Goal: Task Accomplishment & Management: Complete application form

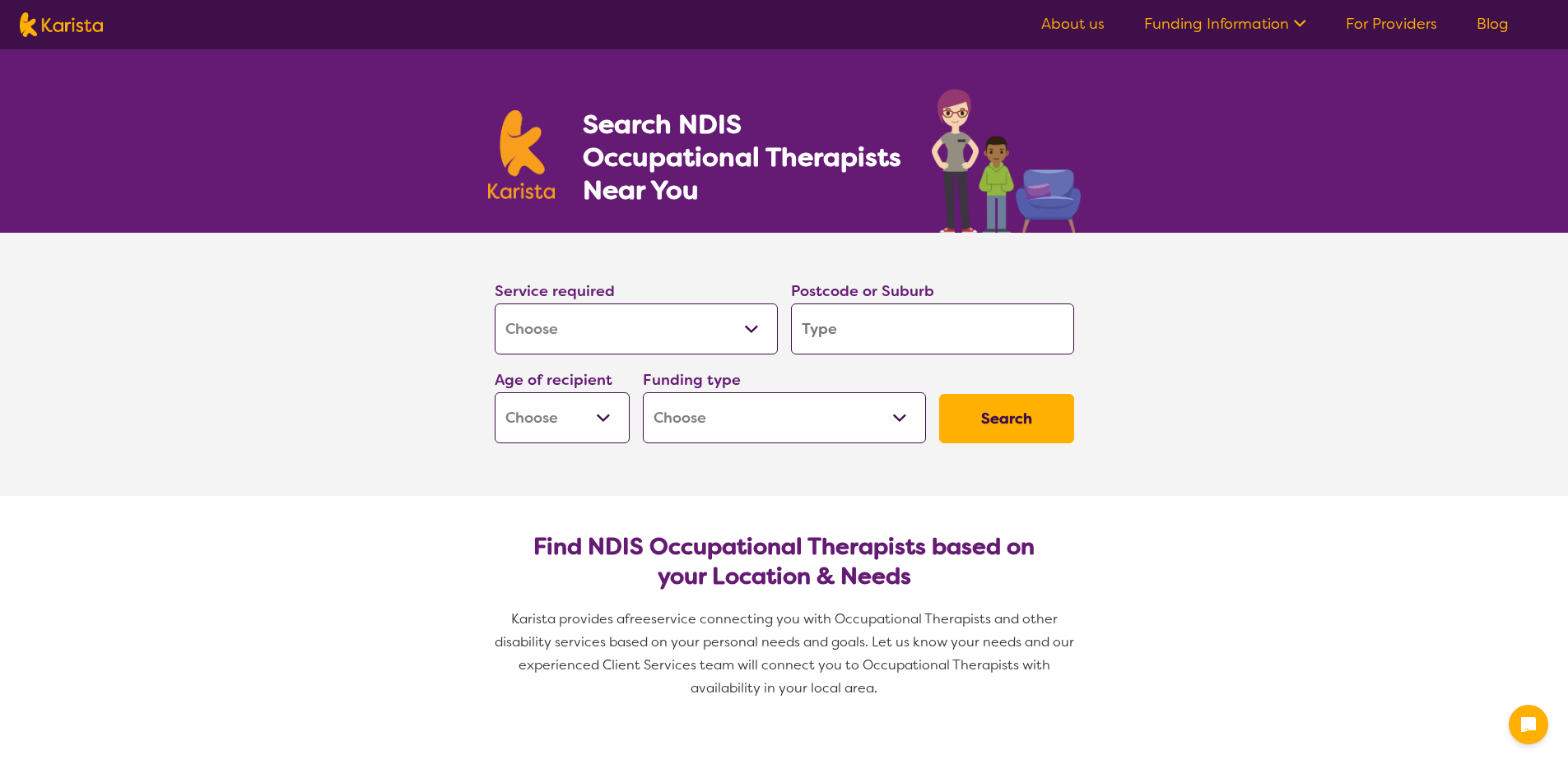
select select "[MEDICAL_DATA]"
click at [880, 317] on input "search" at bounding box center [932, 329] width 283 height 51
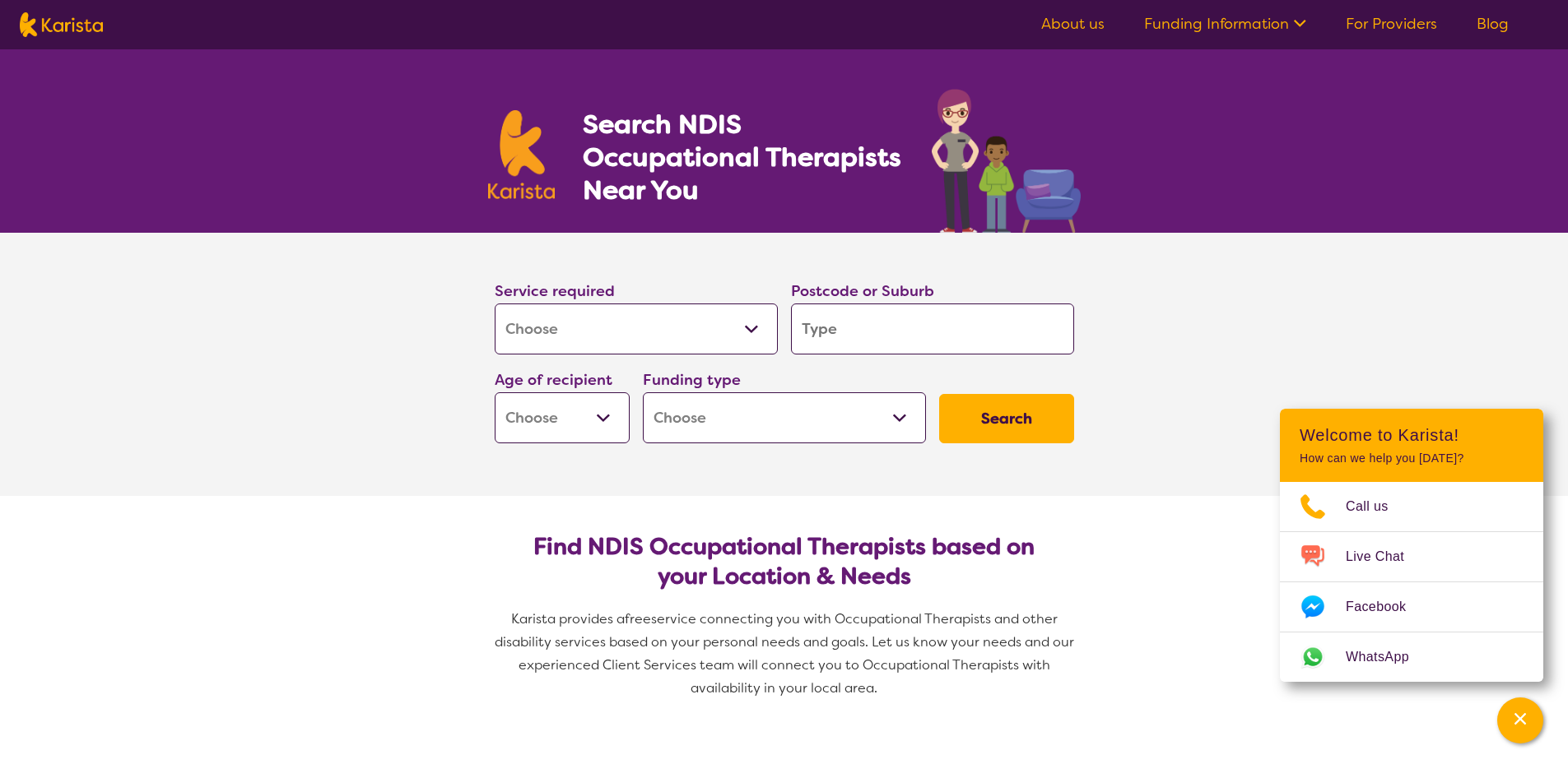
click at [820, 335] on input "search" at bounding box center [932, 329] width 283 height 51
type input "2"
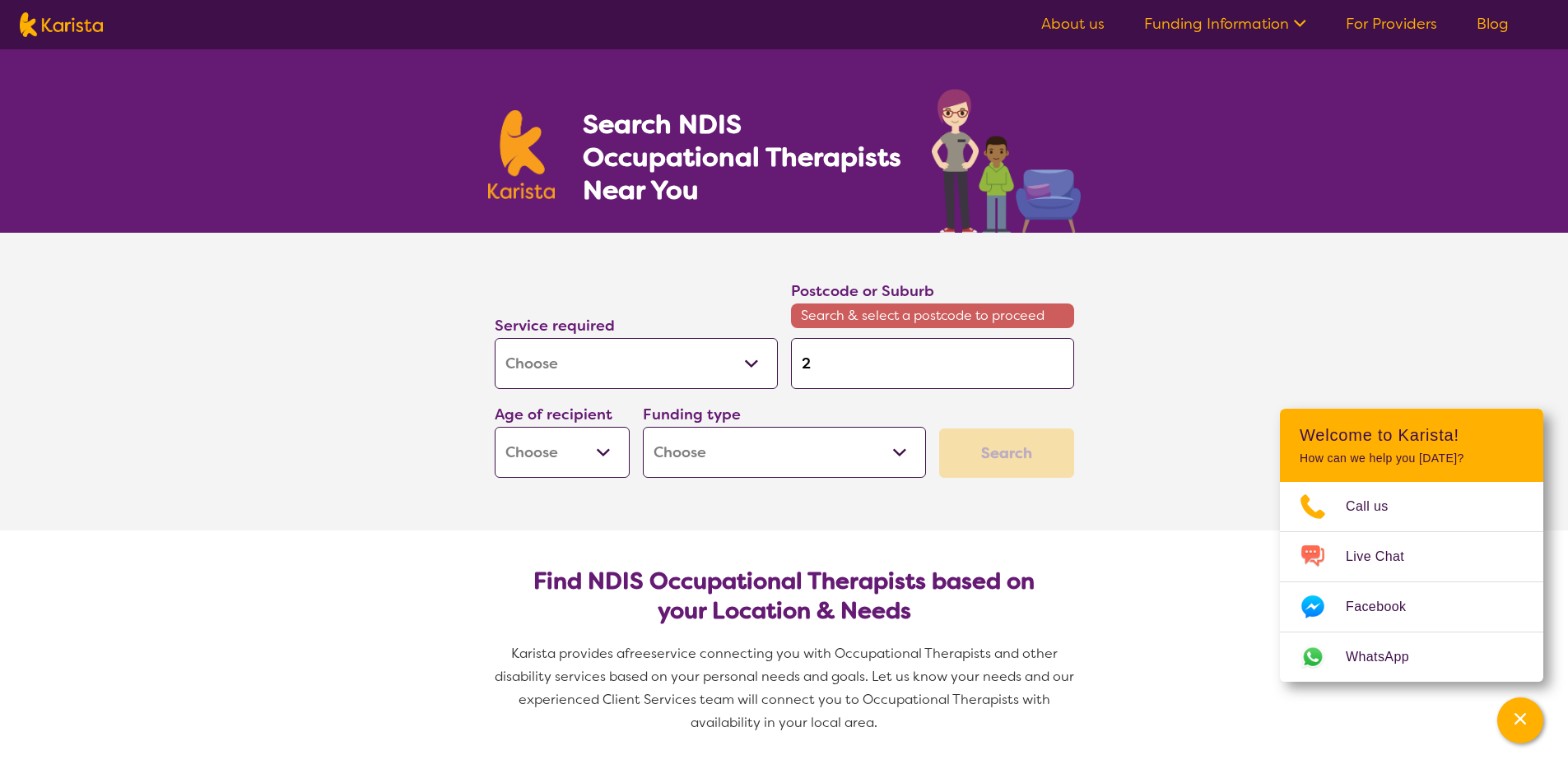
type input "21"
type input "216"
type input "2160"
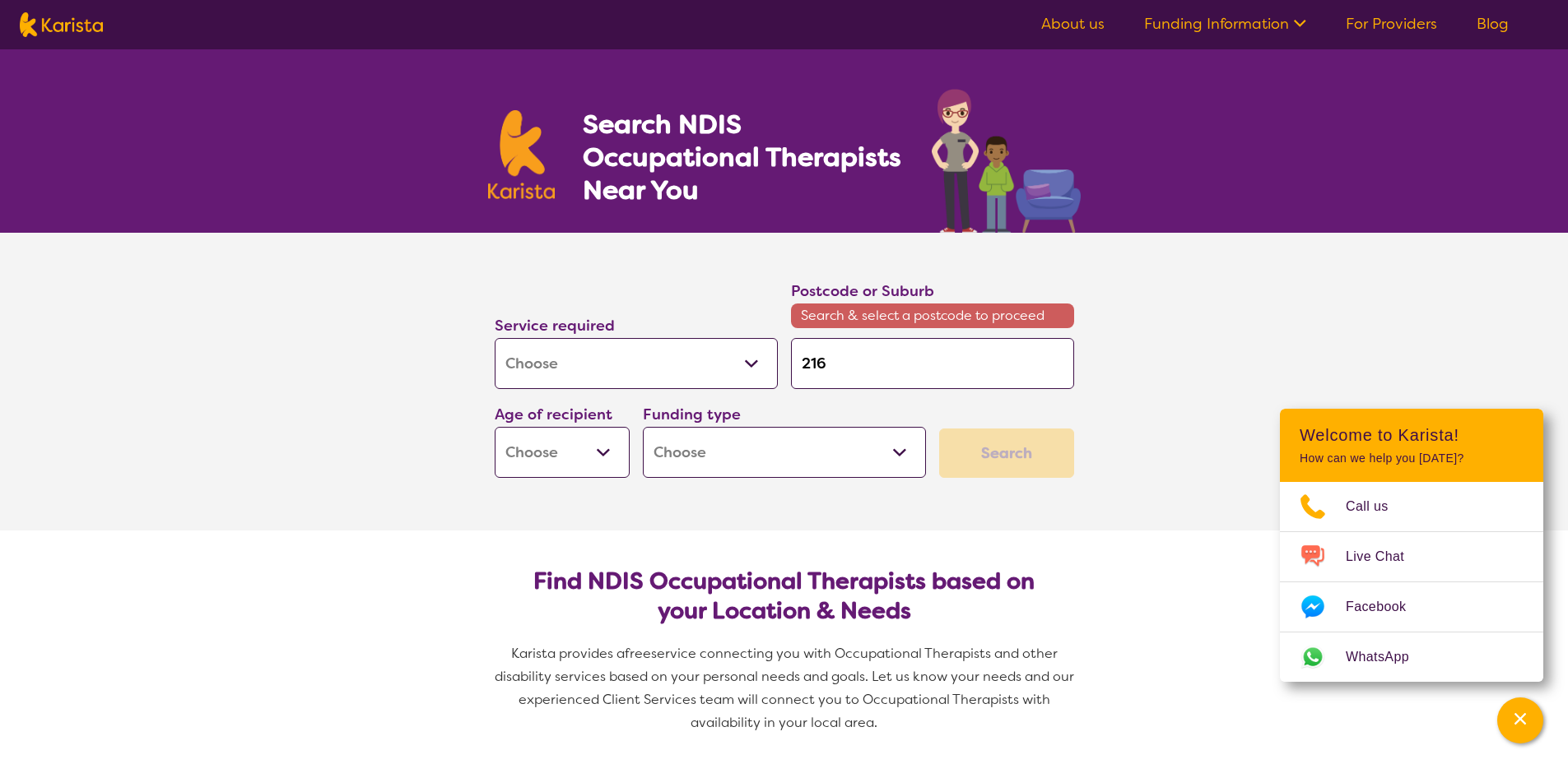
type input "2160"
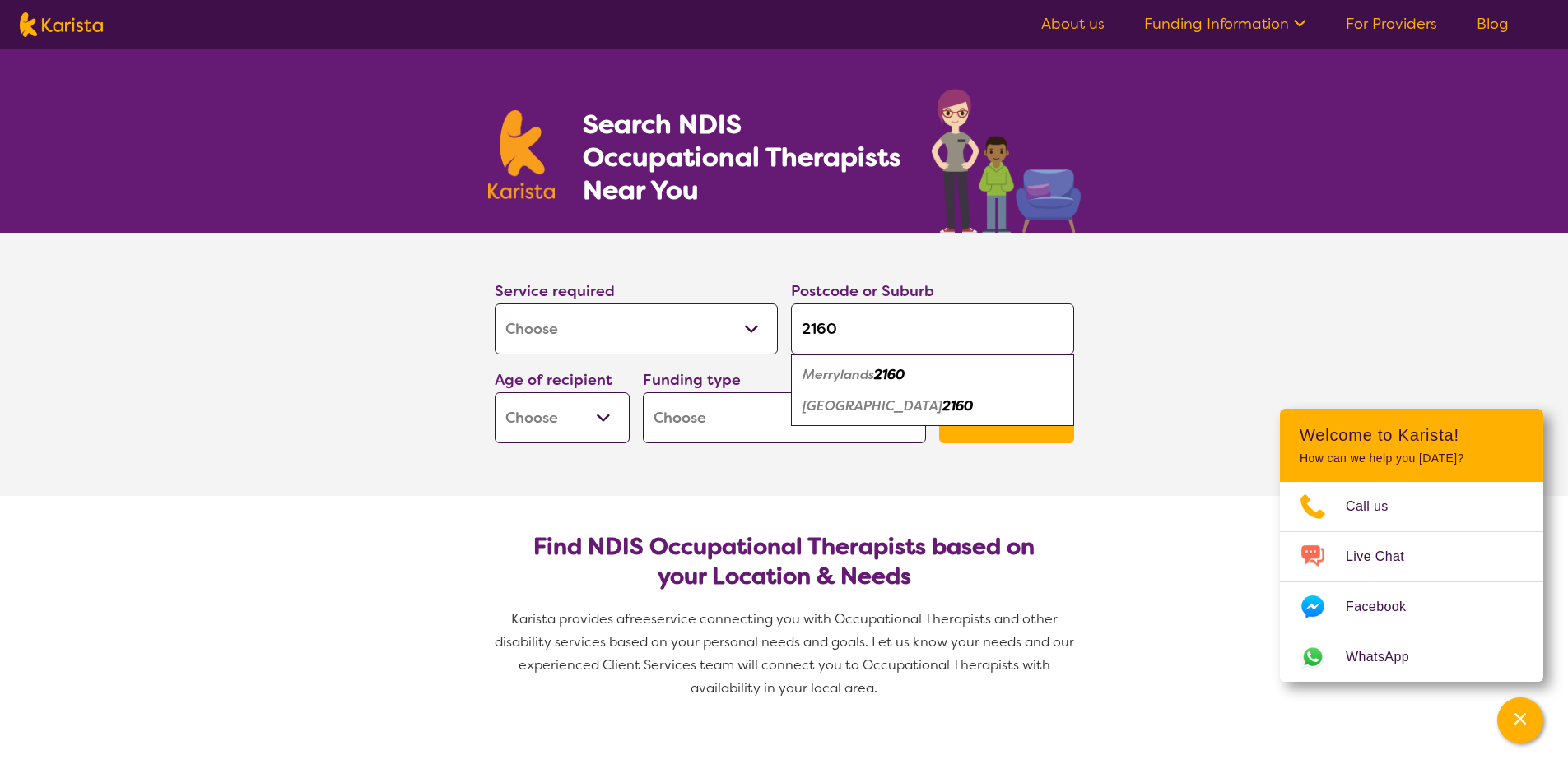
type input "2160"
click at [515, 420] on select "Early Childhood - 0 to 9 Child - 10 to 11 Adolescent - 12 to 17 Adult - 18 to 6…" at bounding box center [562, 418] width 135 height 51
select select "AD"
click at [495, 392] on select "Early Childhood - 0 to 9 Child - 10 to 11 Adolescent - 12 to 17 Adult - 18 to 6…" at bounding box center [562, 418] width 135 height 51
select select "AD"
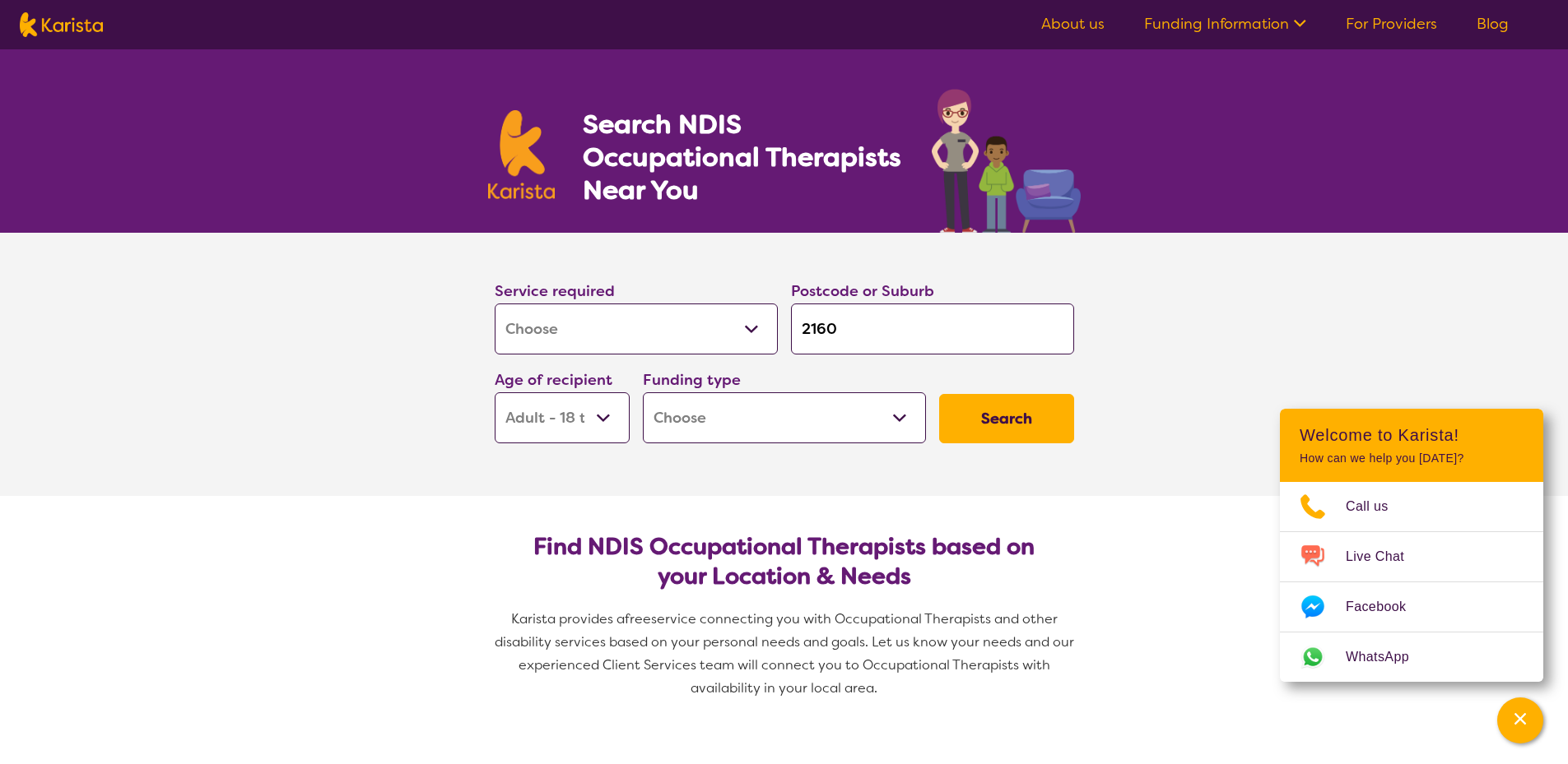
click at [715, 426] on select "Home Care Package (HCP) National Disability Insurance Scheme (NDIS) I don't know" at bounding box center [784, 418] width 283 height 51
select select "NDIS"
click at [643, 392] on select "Home Care Package (HCP) National Disability Insurance Scheme (NDIS) I don't know" at bounding box center [784, 418] width 283 height 51
select select "NDIS"
click at [957, 408] on button "Search" at bounding box center [1006, 419] width 135 height 49
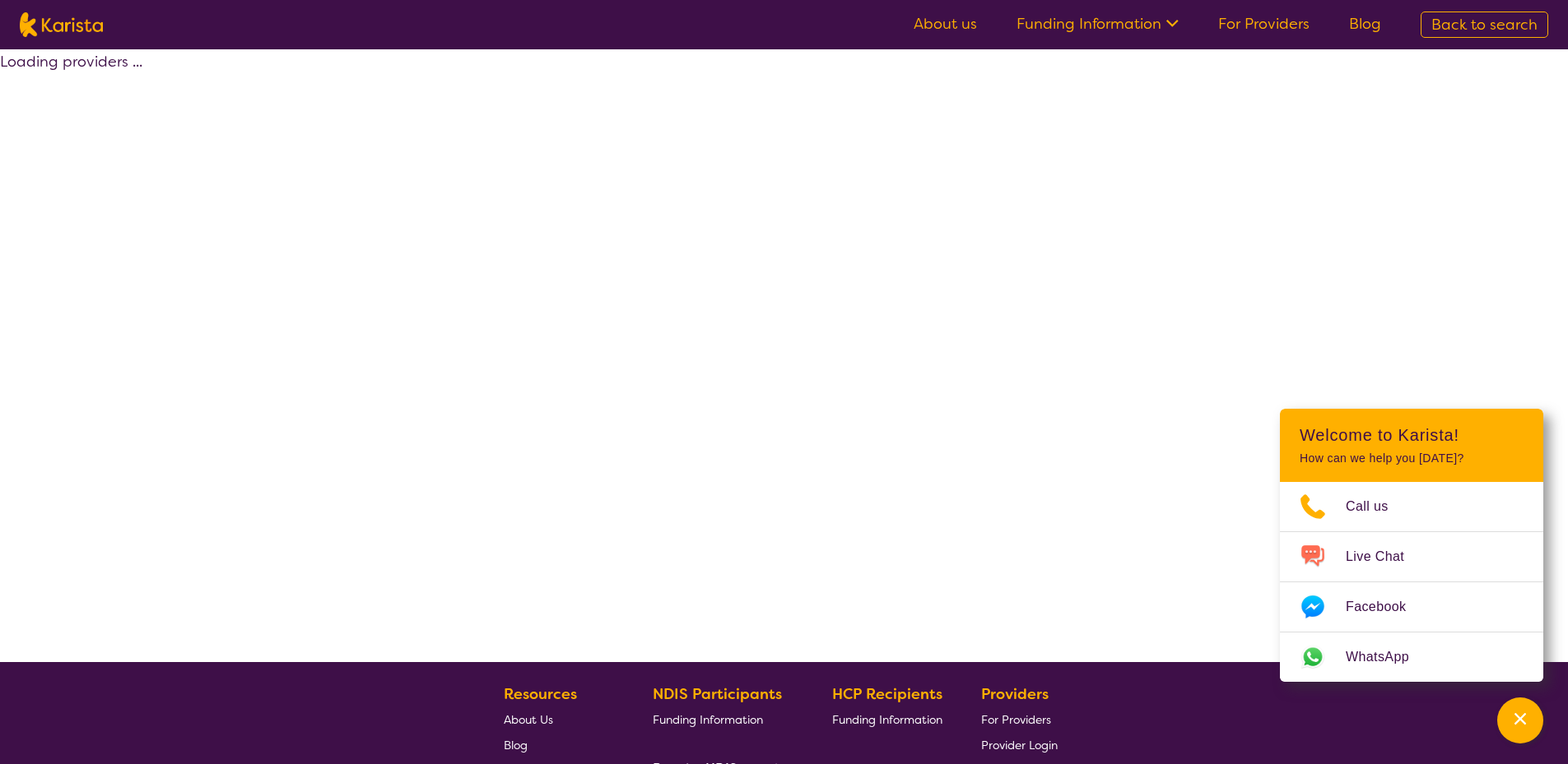
select select "by_score"
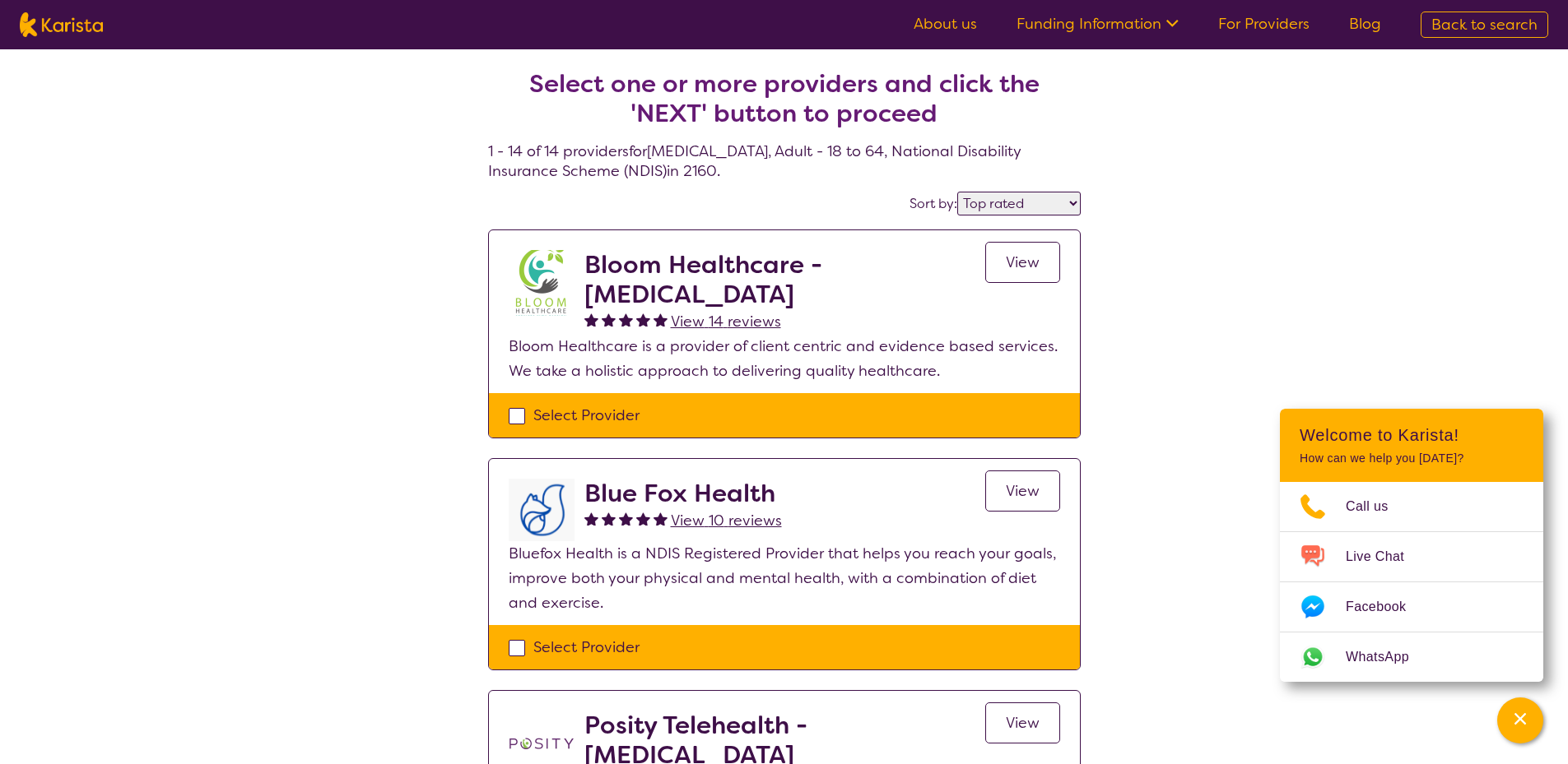
click at [1012, 255] on span "View" at bounding box center [1023, 262] width 34 height 20
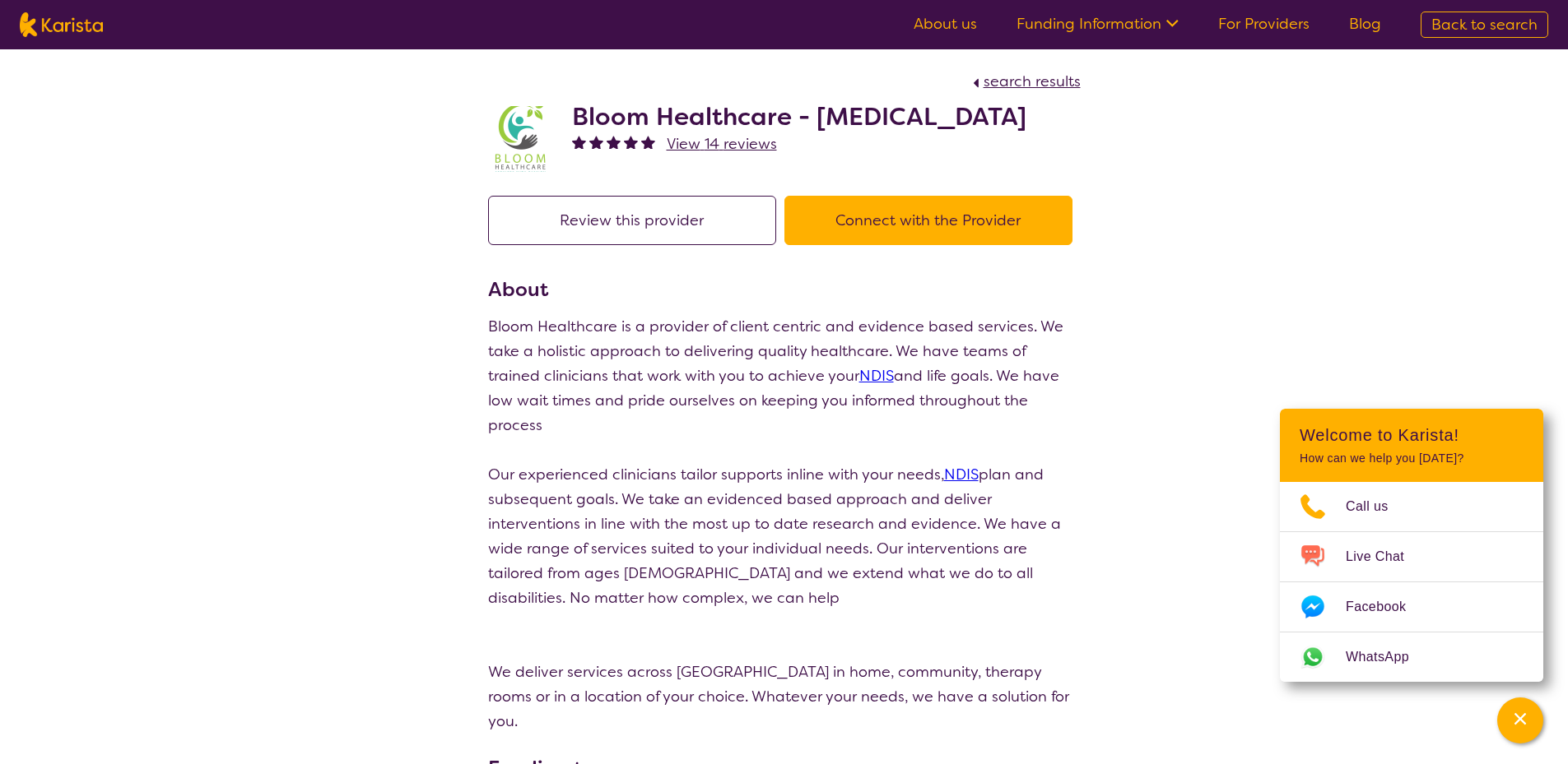
click at [853, 241] on button "Connect with the Provider" at bounding box center [928, 221] width 288 height 49
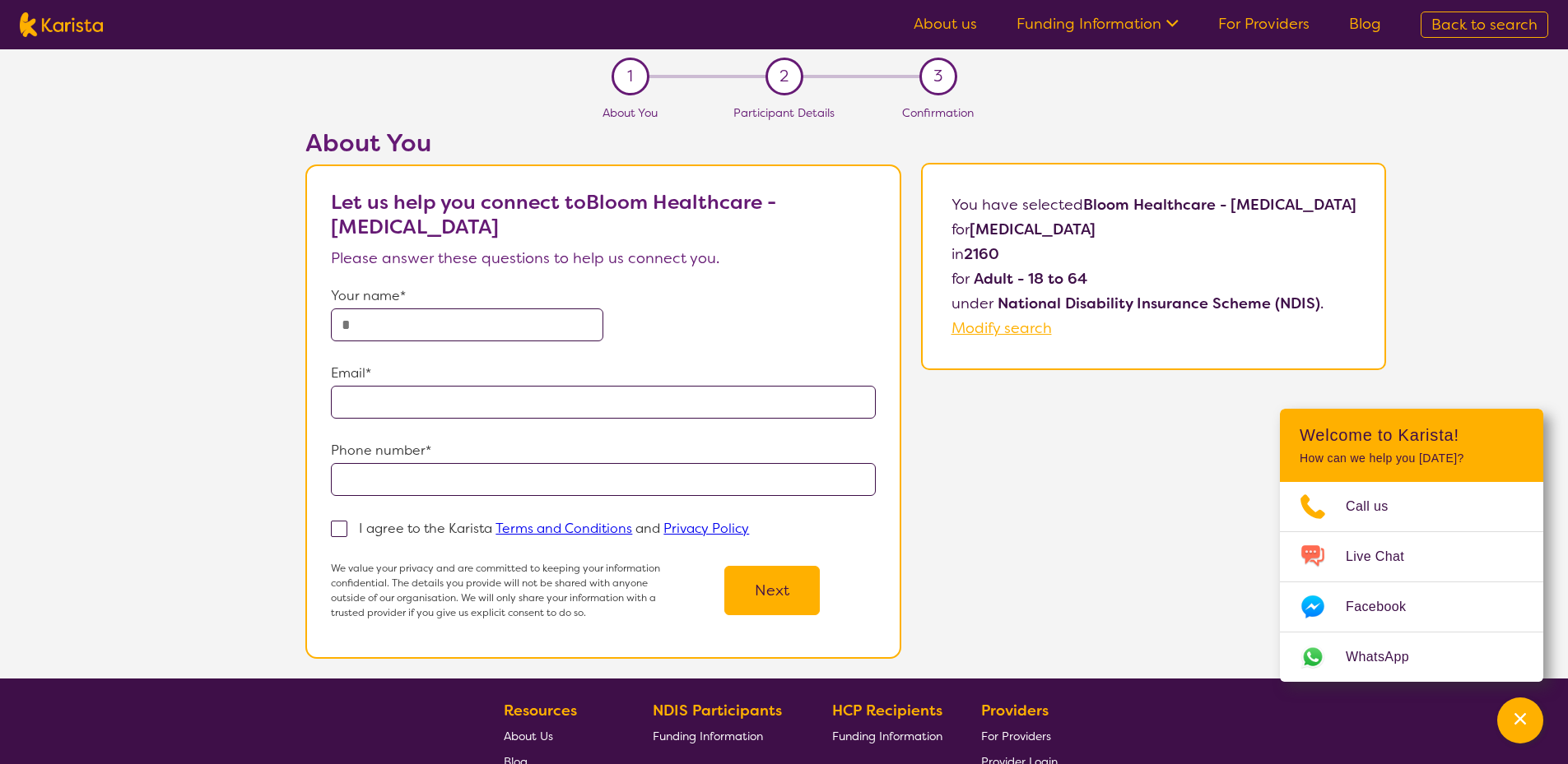
click at [392, 326] on input "text" at bounding box center [467, 324] width 272 height 33
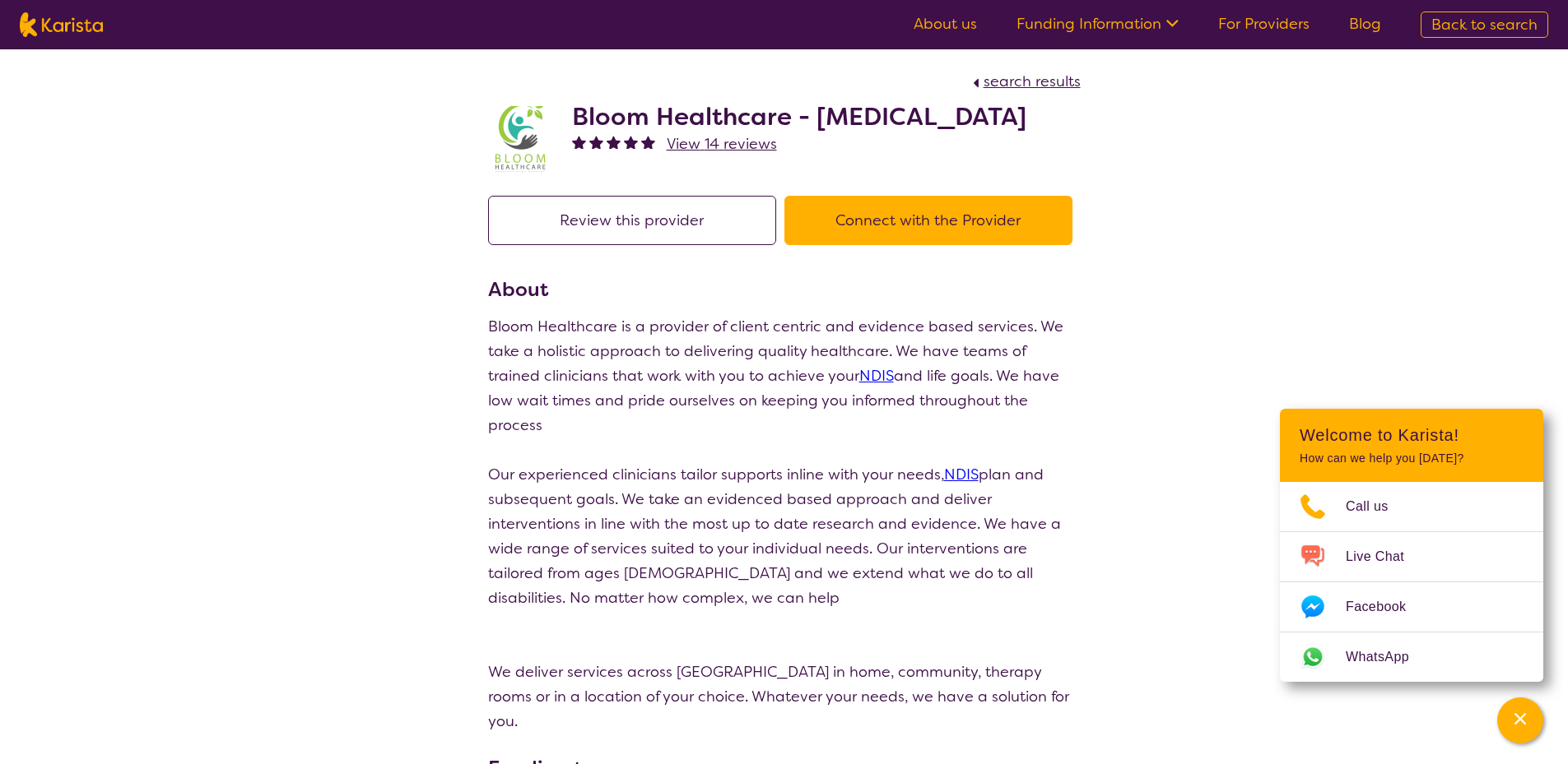
select select "by_score"
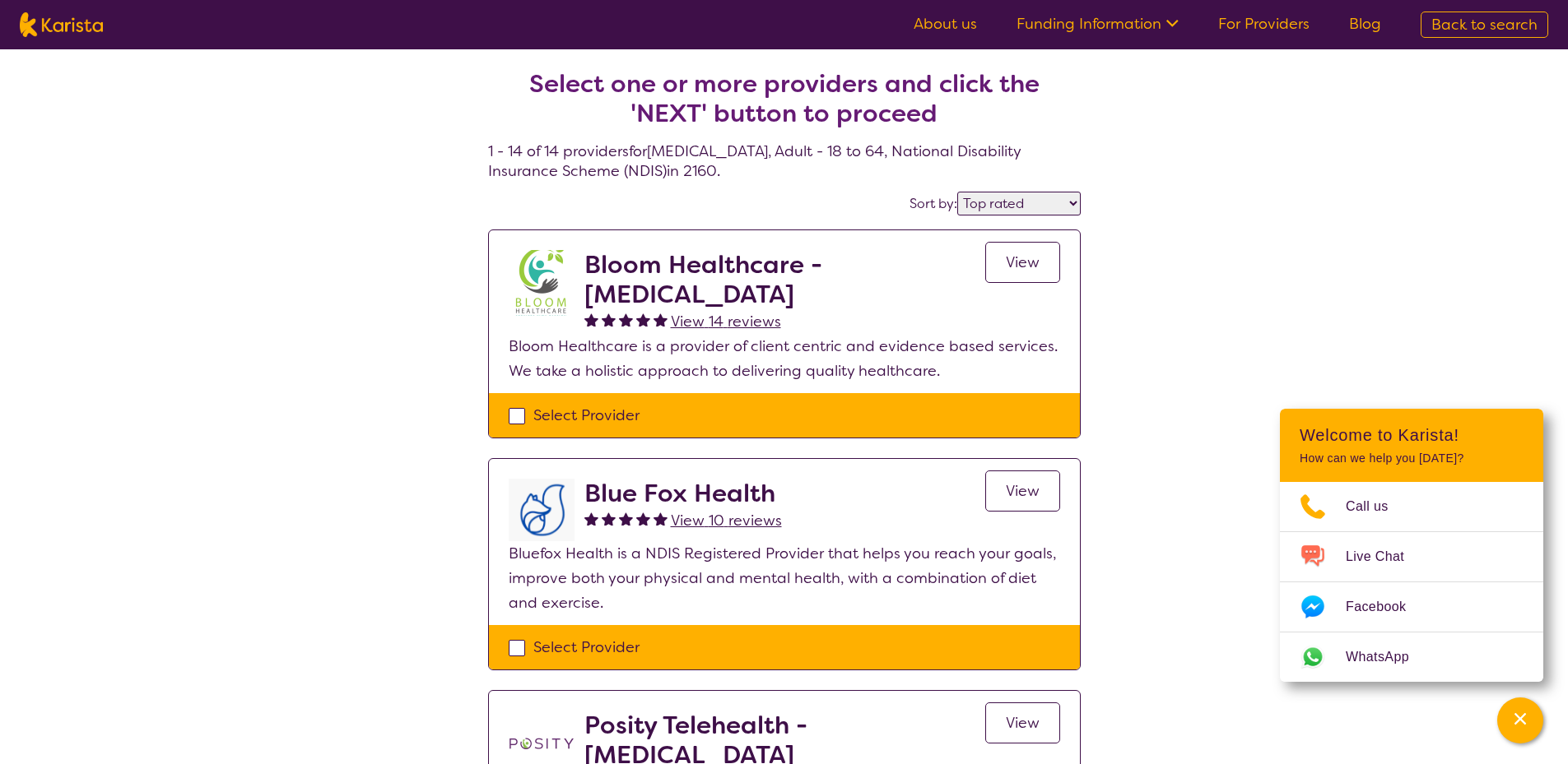
click at [1028, 502] on link "View" at bounding box center [1023, 491] width 75 height 41
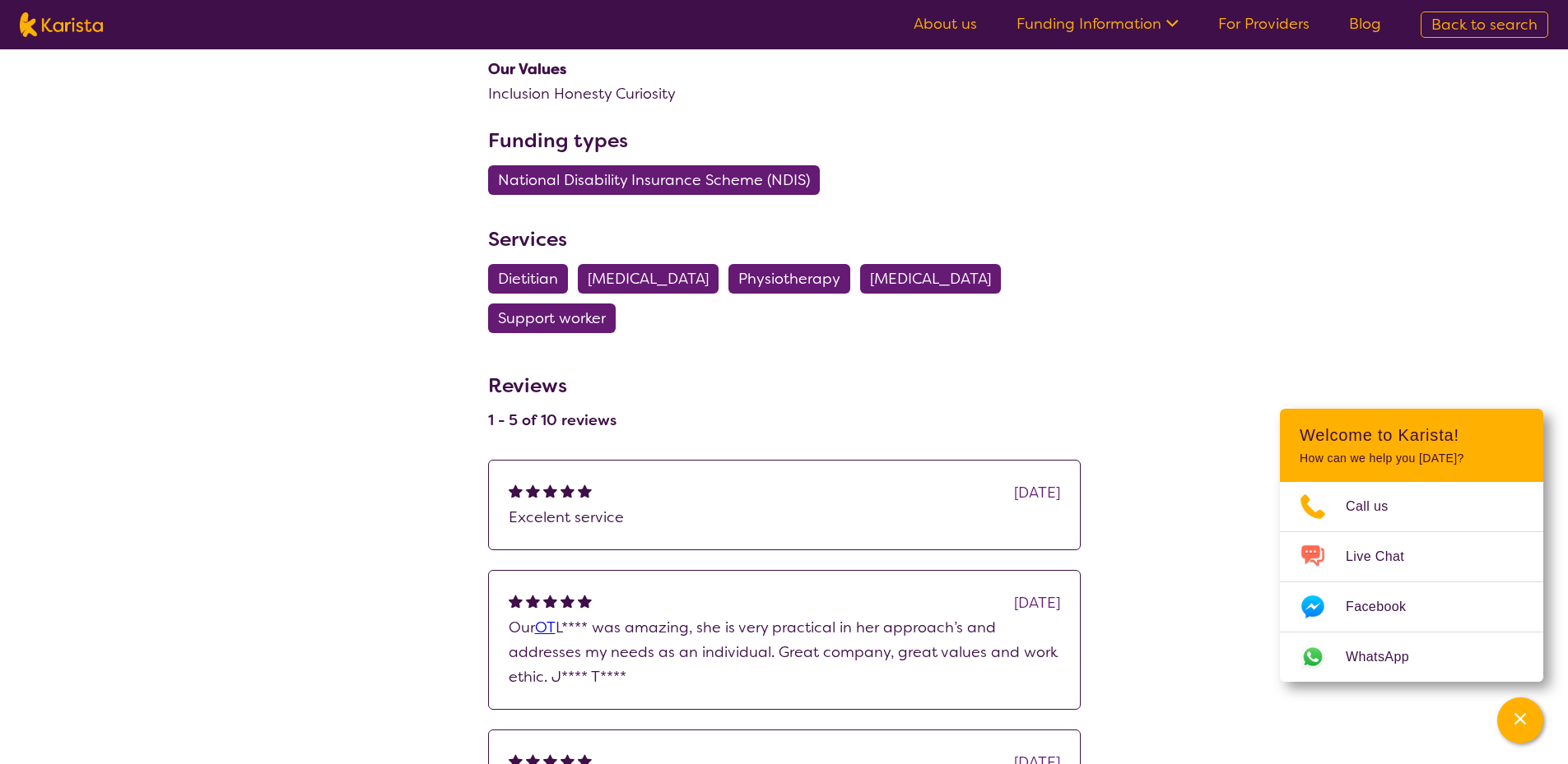
scroll to position [659, 0]
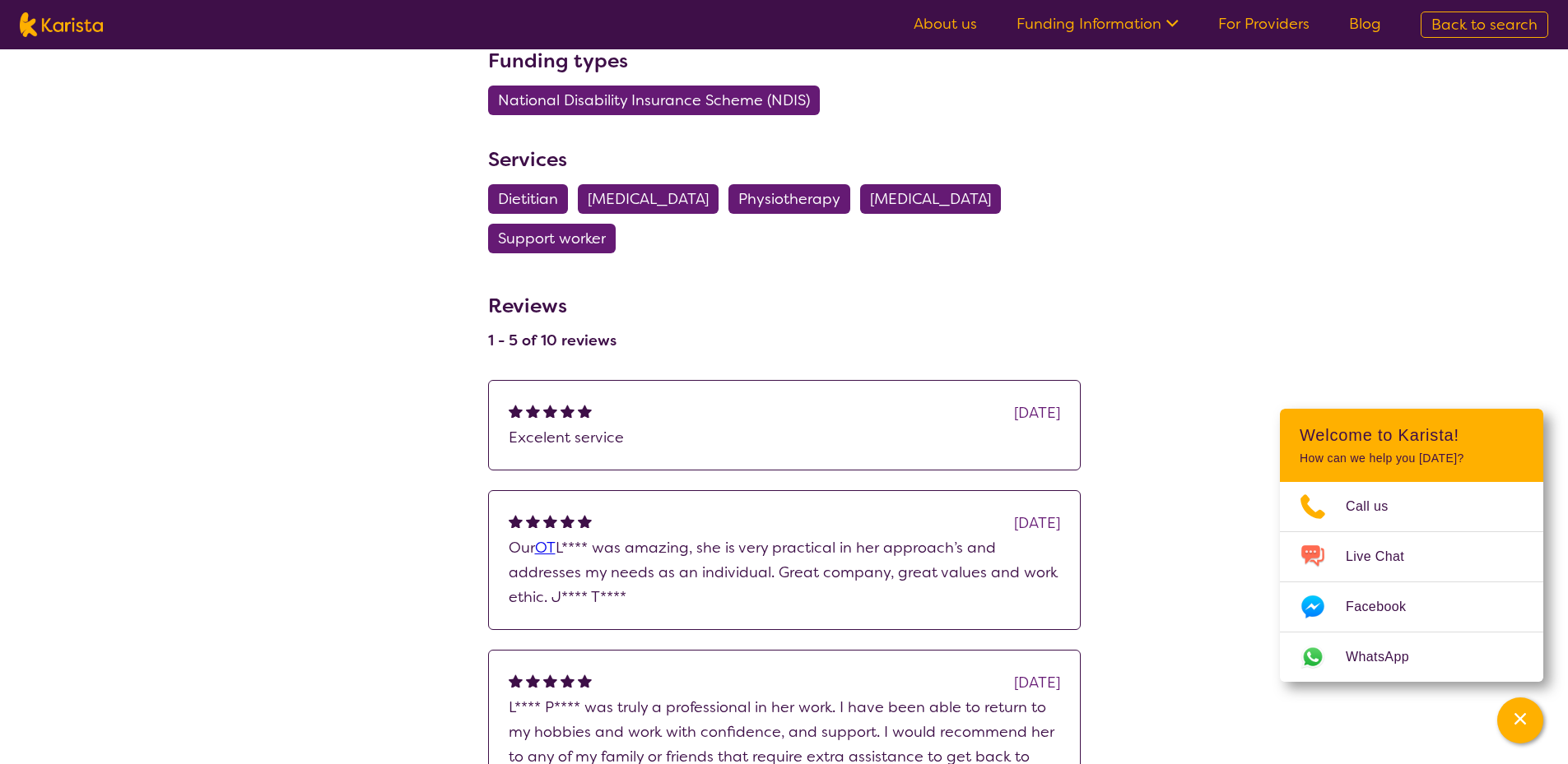
click at [701, 192] on span "[MEDICAL_DATA]" at bounding box center [648, 199] width 121 height 30
select select "[MEDICAL_DATA]"
select select "AD"
select select "NDIS"
select select "[MEDICAL_DATA]"
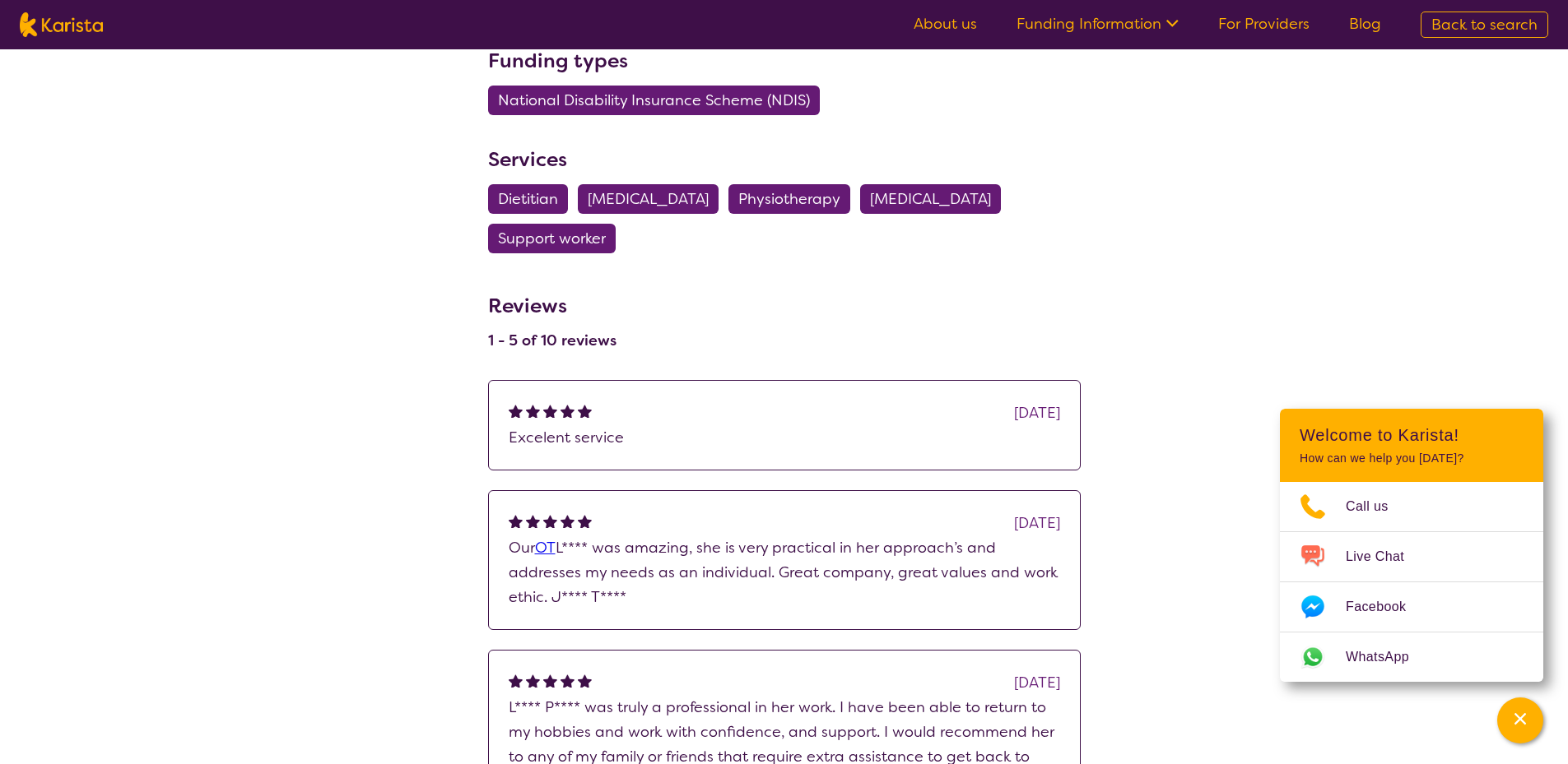
select select "AD"
select select "NDIS"
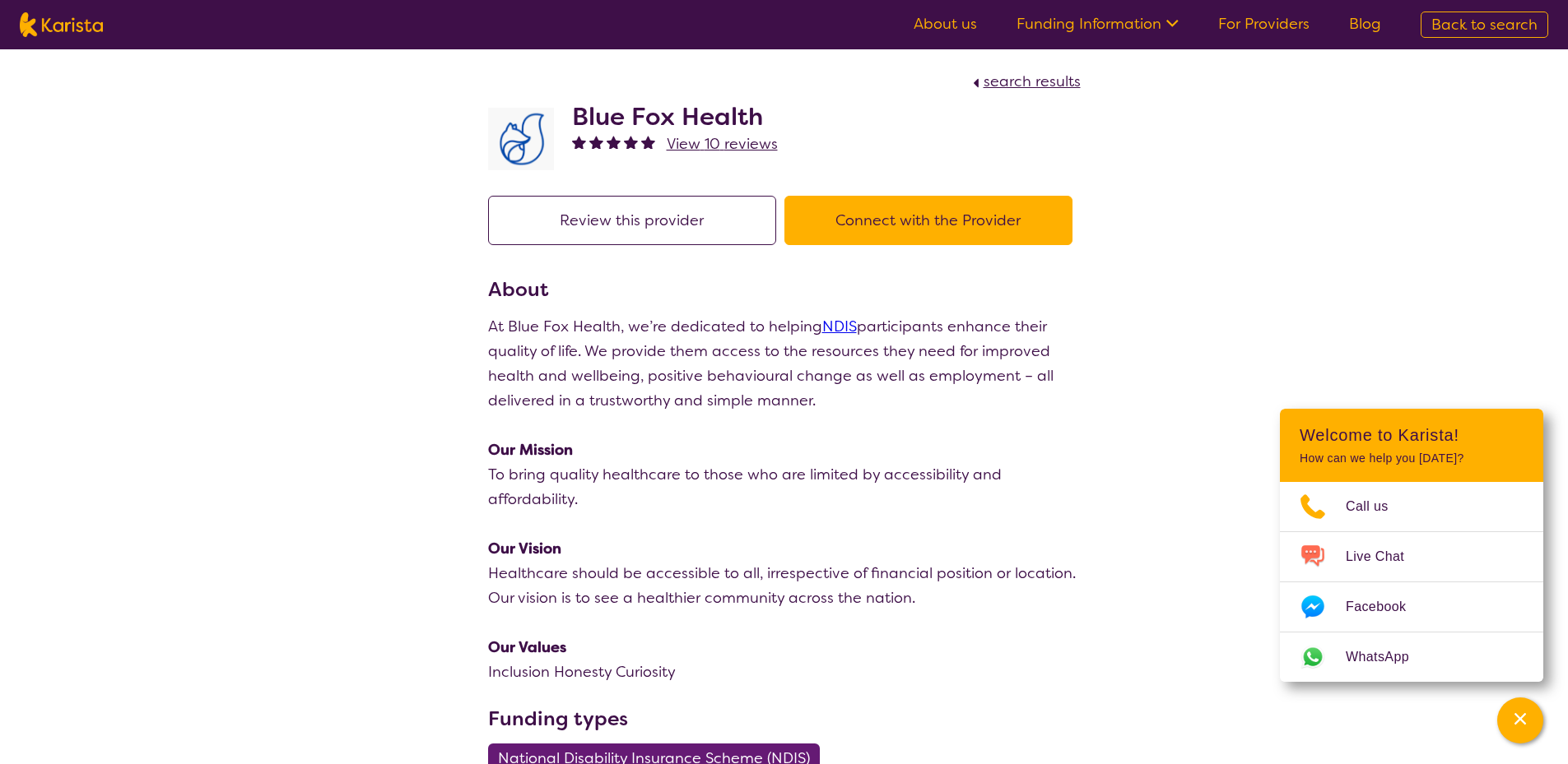
click at [896, 226] on button "Connect with the Provider" at bounding box center [928, 221] width 288 height 49
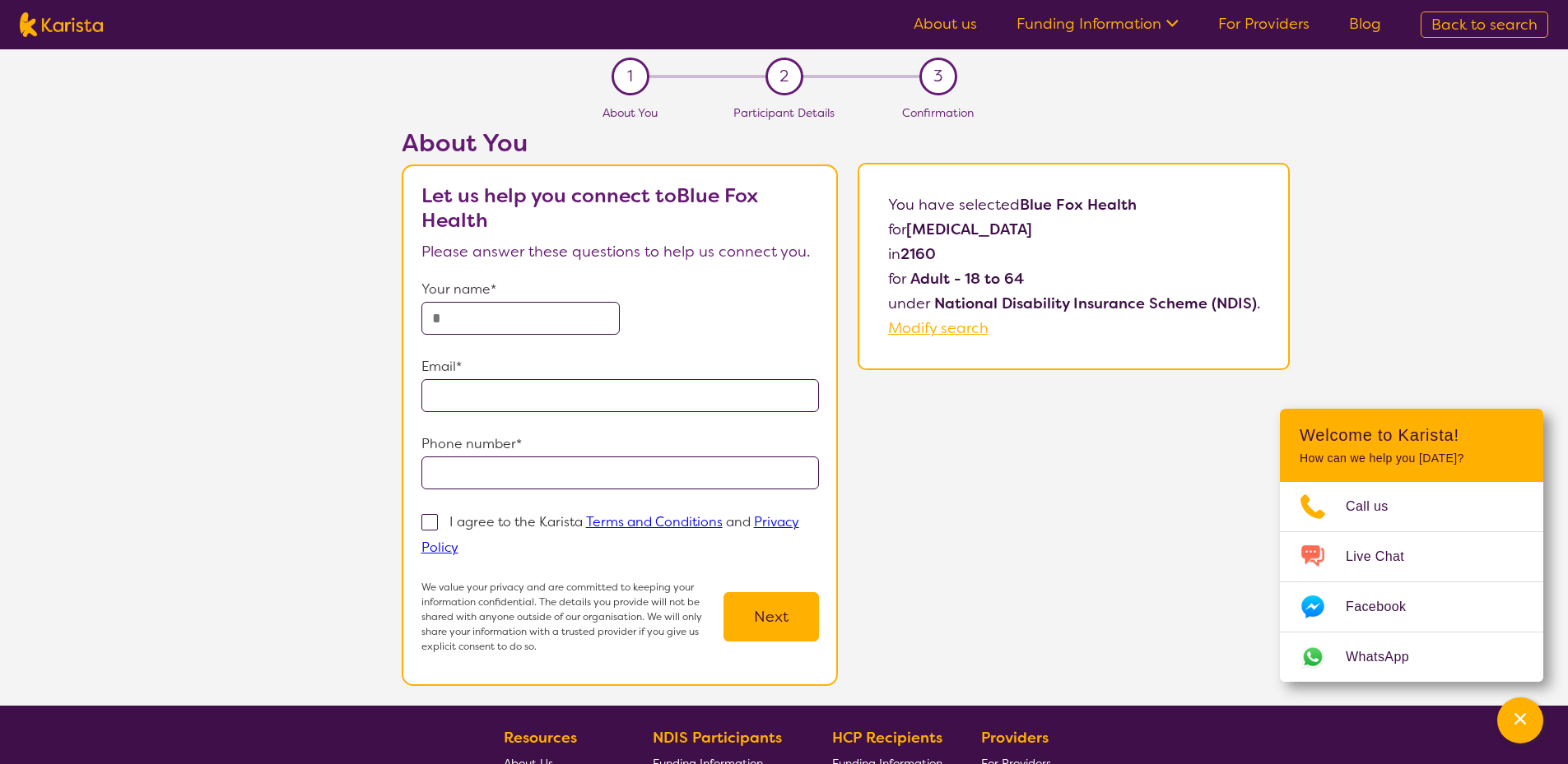
click at [504, 312] on input "text" at bounding box center [521, 317] width 199 height 33
type input "**********"
click at [727, 407] on input "email" at bounding box center [620, 395] width 398 height 33
type input "**********"
click at [541, 478] on input "tel" at bounding box center [620, 472] width 398 height 33
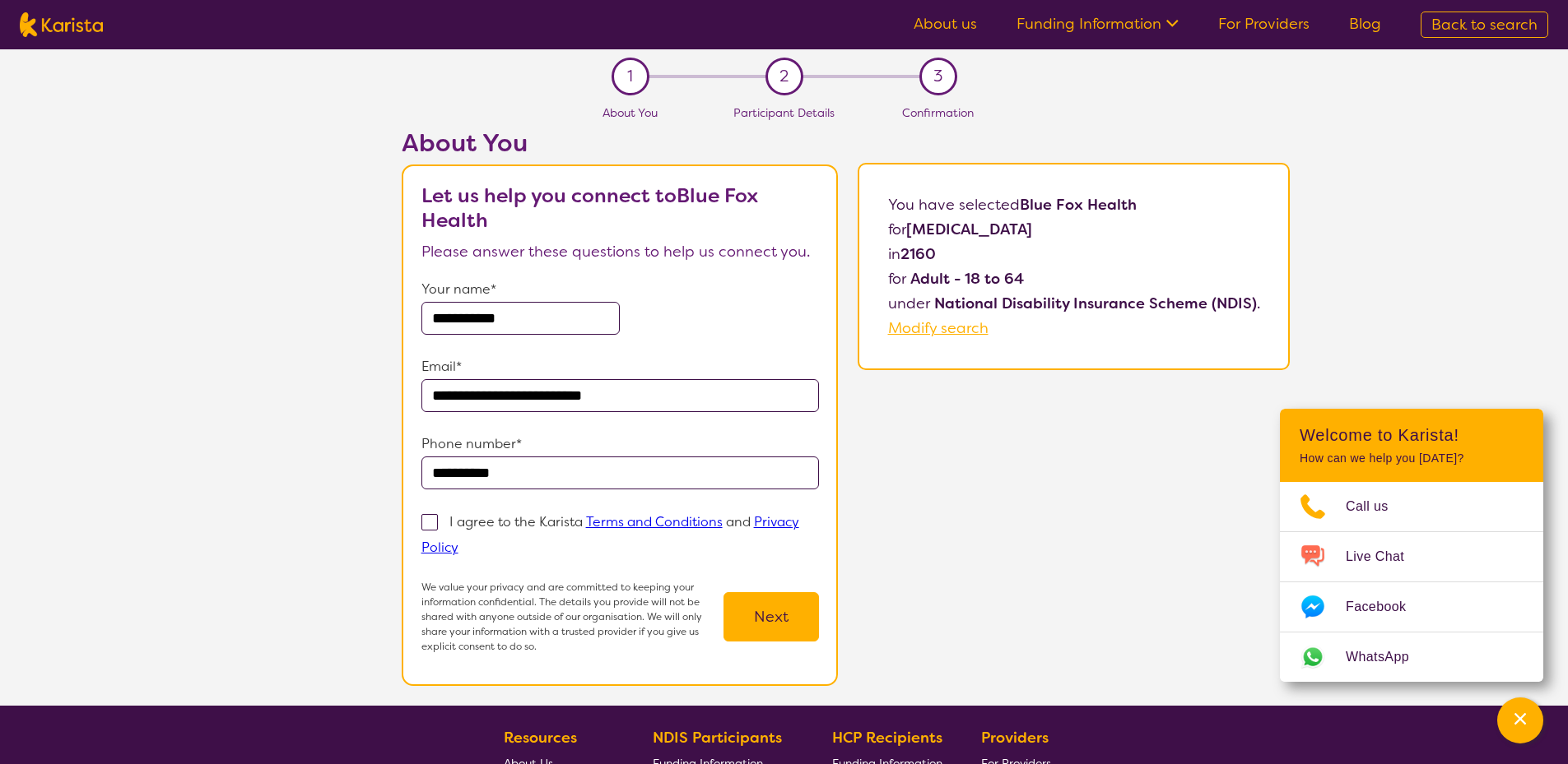
type input "**********"
click at [431, 525] on span at bounding box center [429, 522] width 17 height 17
click at [459, 541] on input "I agree to the Karista Terms and Conditions and Privacy Policy" at bounding box center [463, 546] width 11 height 11
checkbox input "true"
click at [779, 627] on button "Next" at bounding box center [771, 617] width 96 height 49
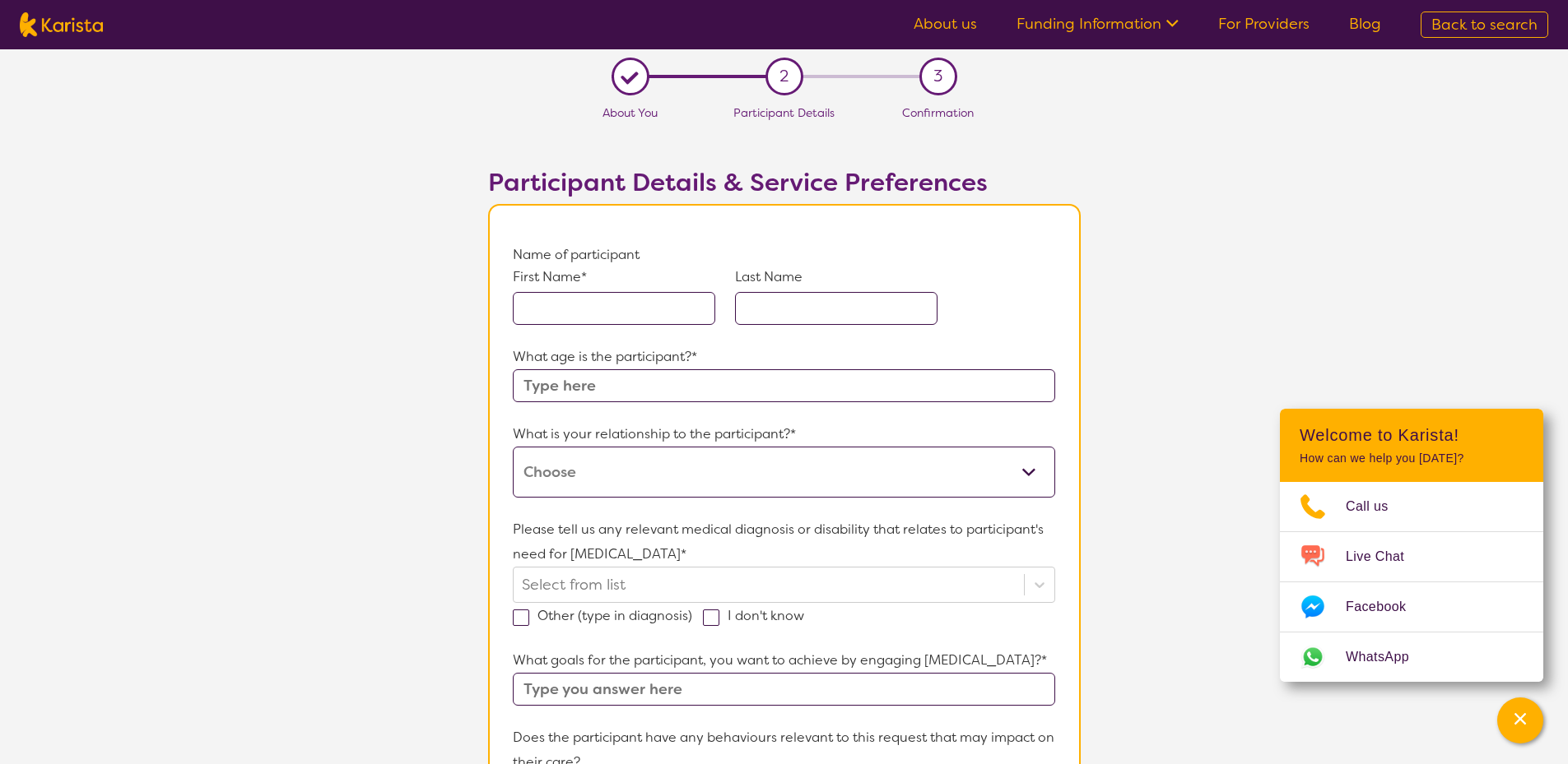
click at [588, 295] on input "text" at bounding box center [613, 308] width 202 height 33
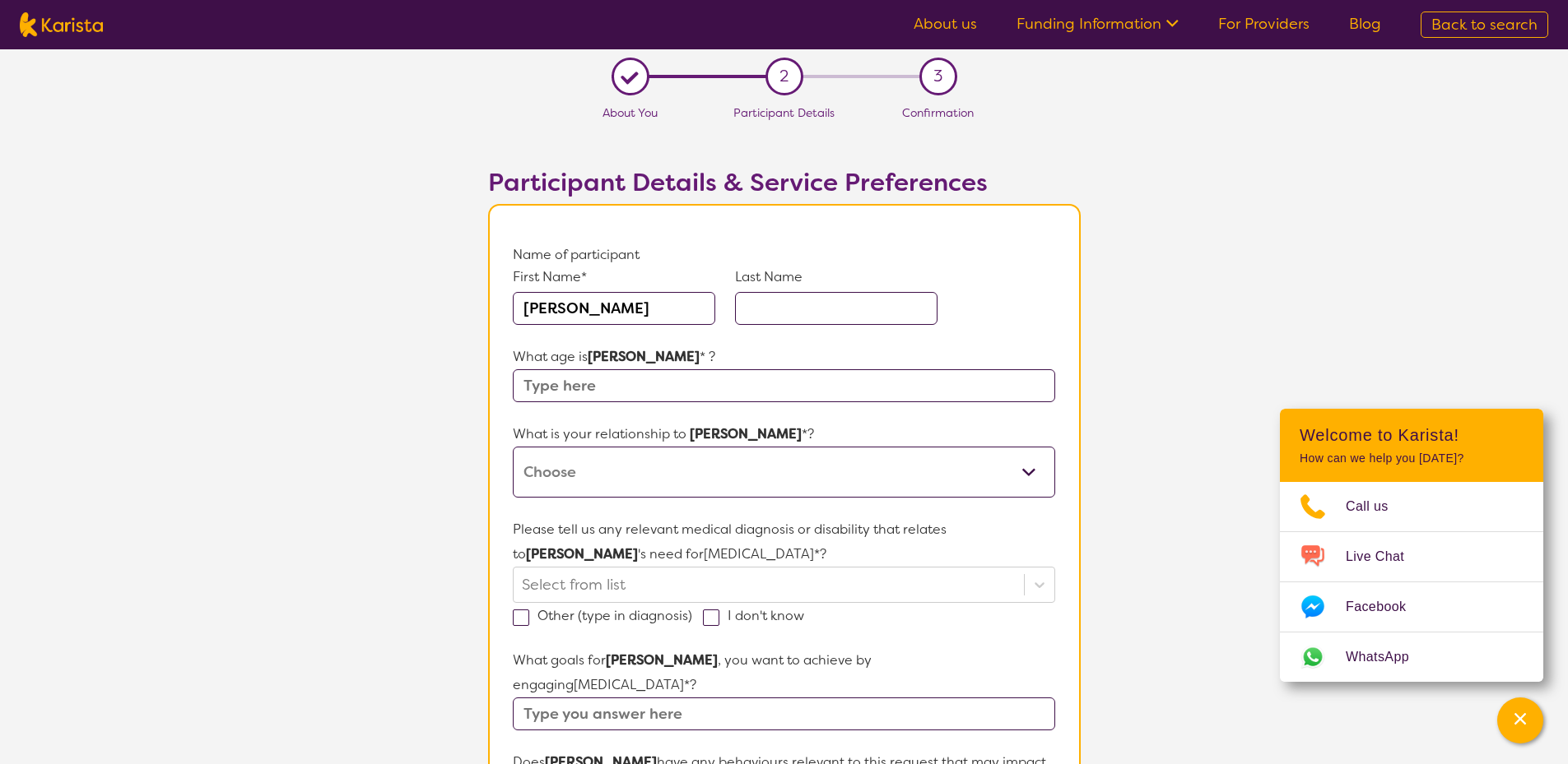
type input "[PERSON_NAME]"
click at [637, 385] on input "text" at bounding box center [783, 385] width 541 height 33
type input "51"
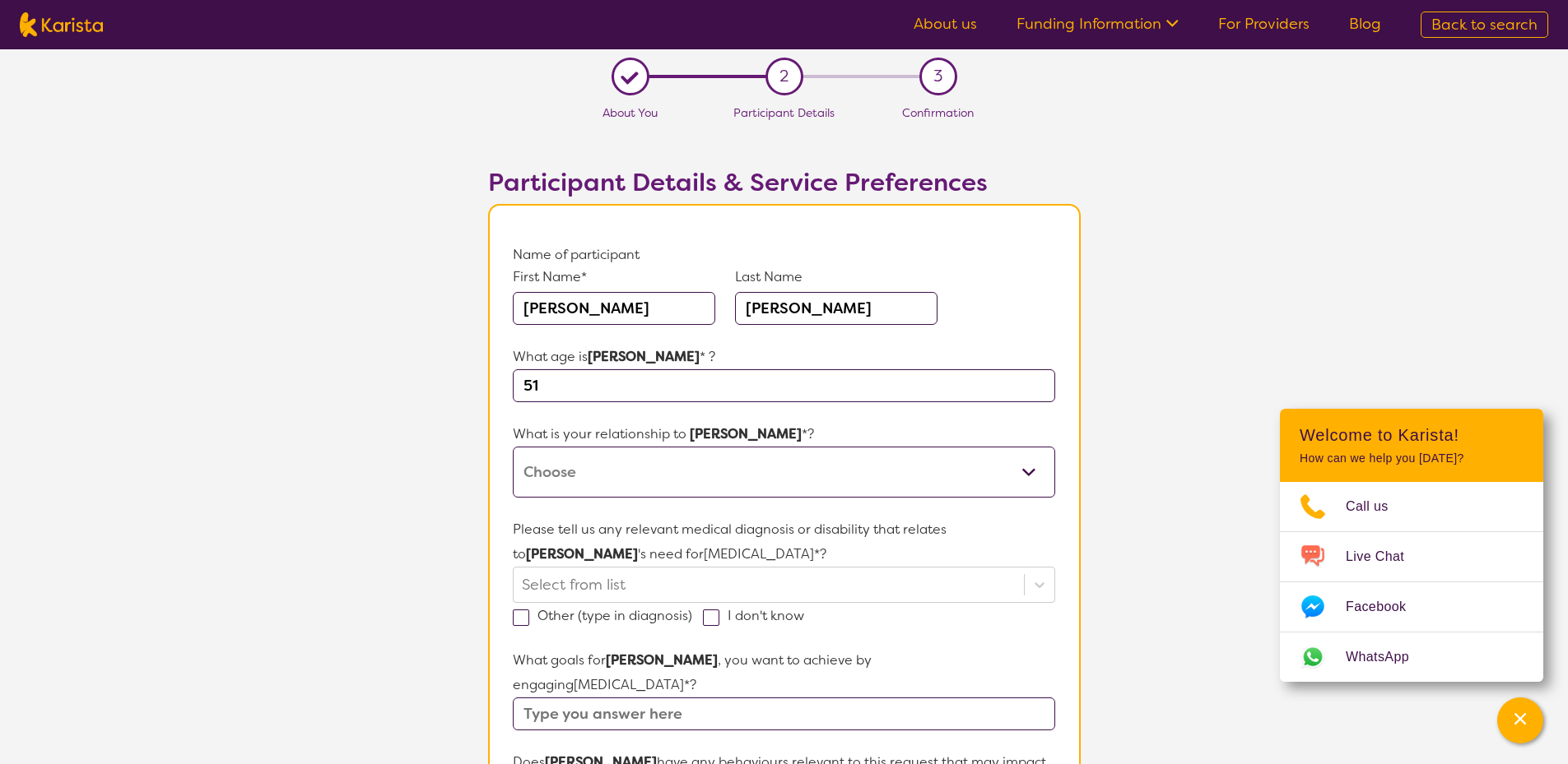
click at [970, 492] on select "This request is for myself I am their parent I am their child I am their spouse…" at bounding box center [783, 472] width 541 height 51
select select "I am their Support Coordinator"
click at [513, 447] on select "This request is for myself I am their parent I am their child I am their spouse…" at bounding box center [783, 472] width 541 height 51
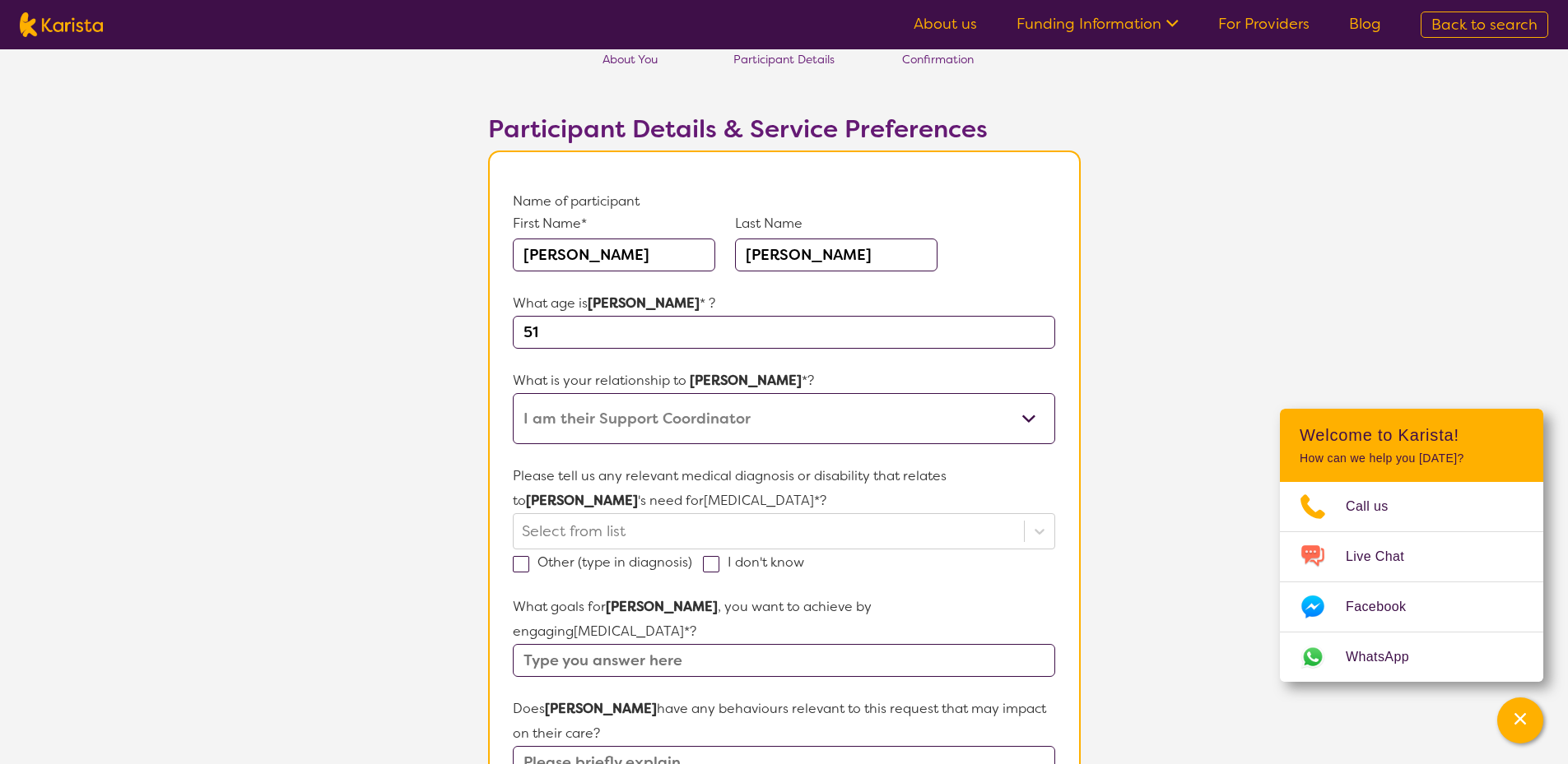
scroll to position [82, 0]
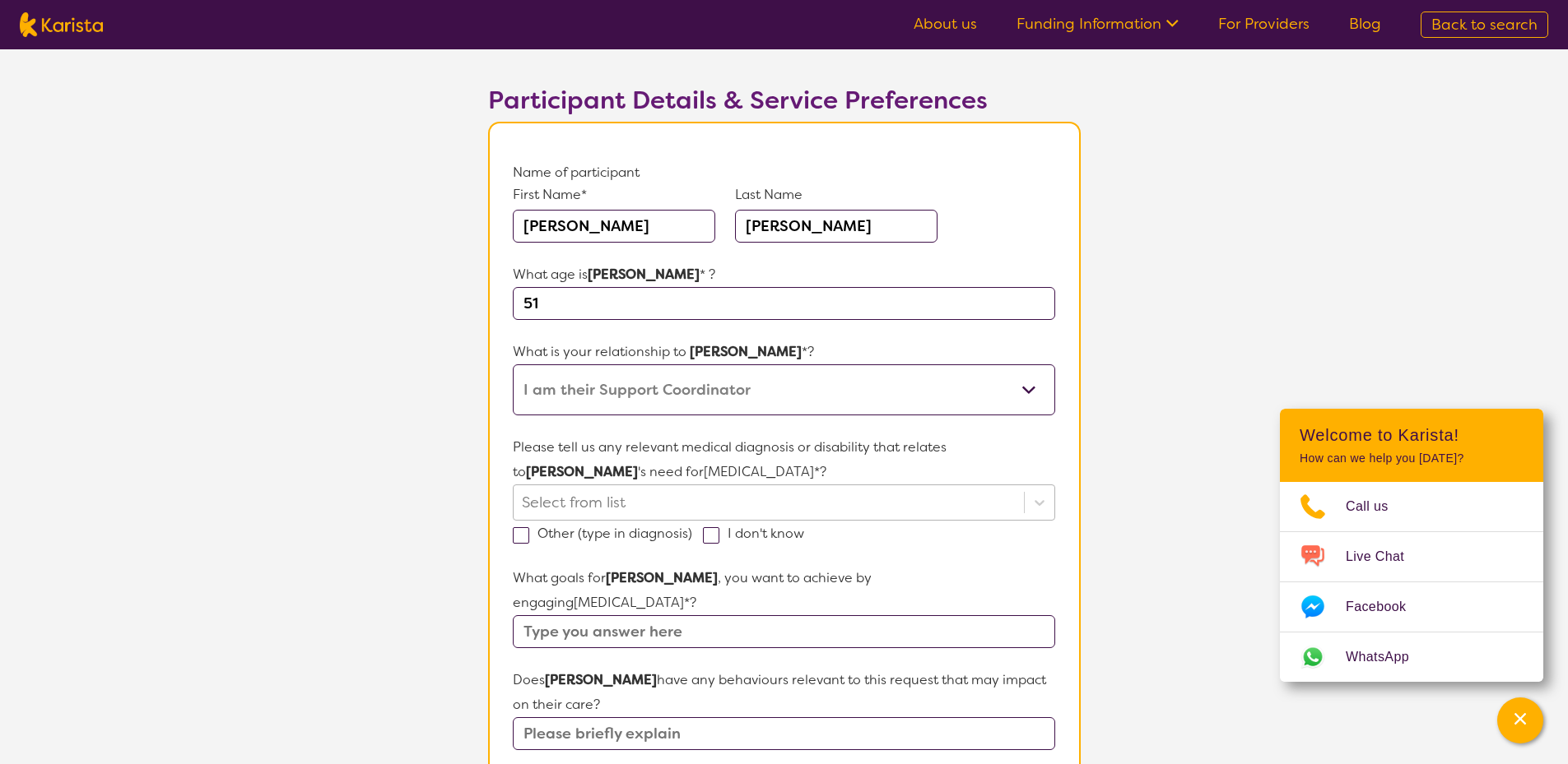
click at [630, 494] on div at bounding box center [768, 503] width 493 height 28
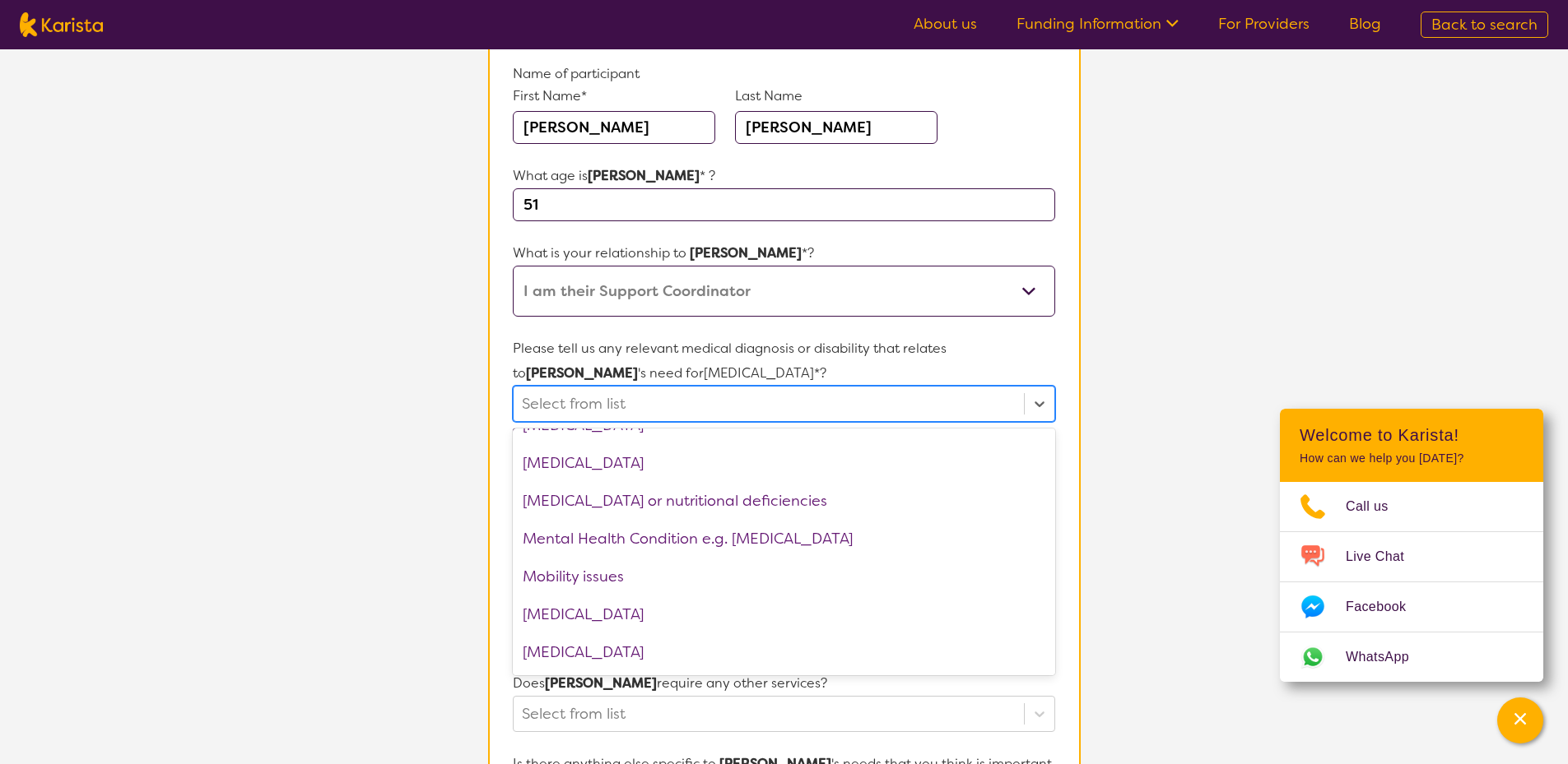
scroll to position [1563, 0]
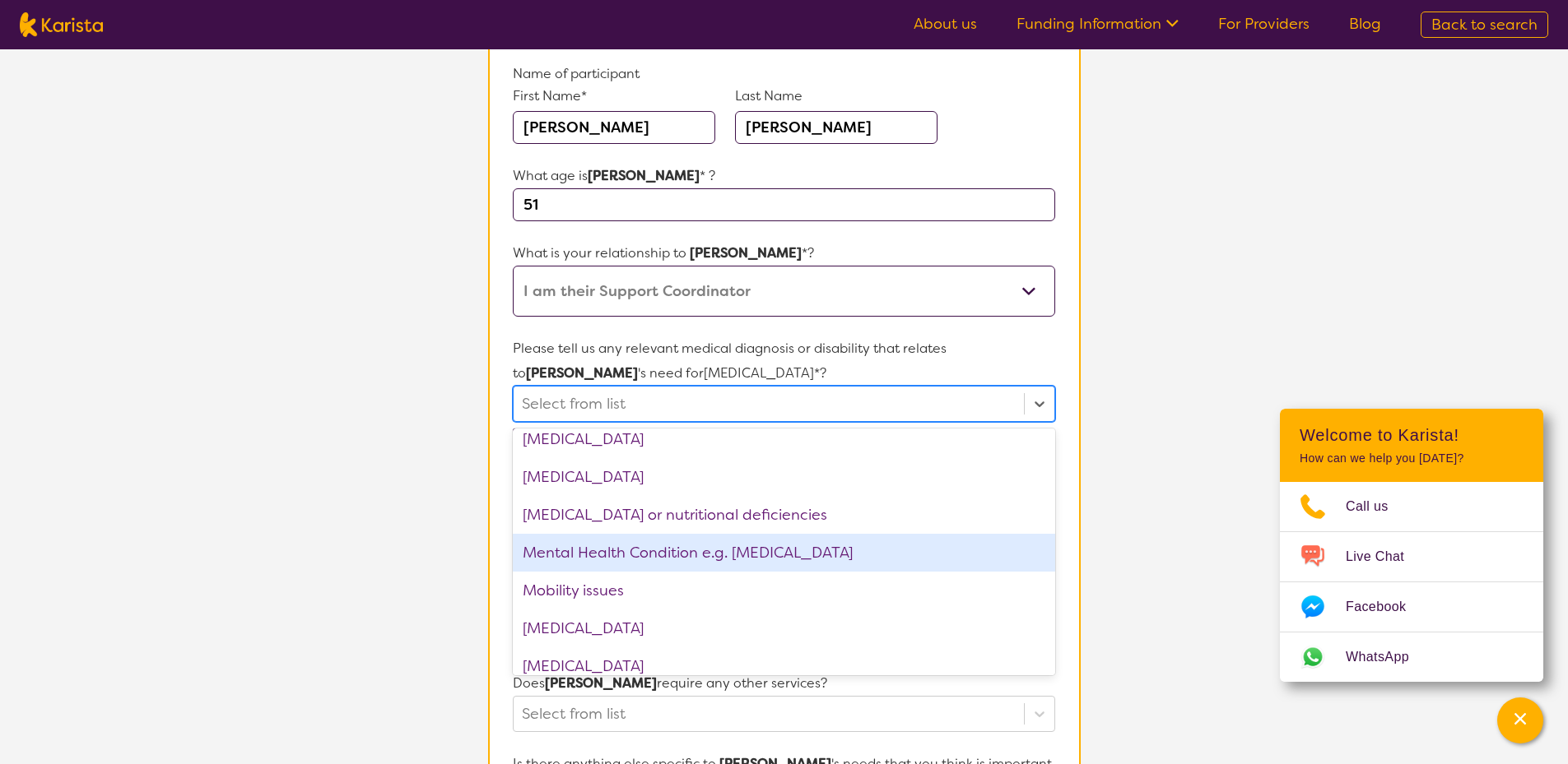
click at [598, 551] on div "Mental Health Condition e.g. [MEDICAL_DATA]" at bounding box center [783, 553] width 541 height 37
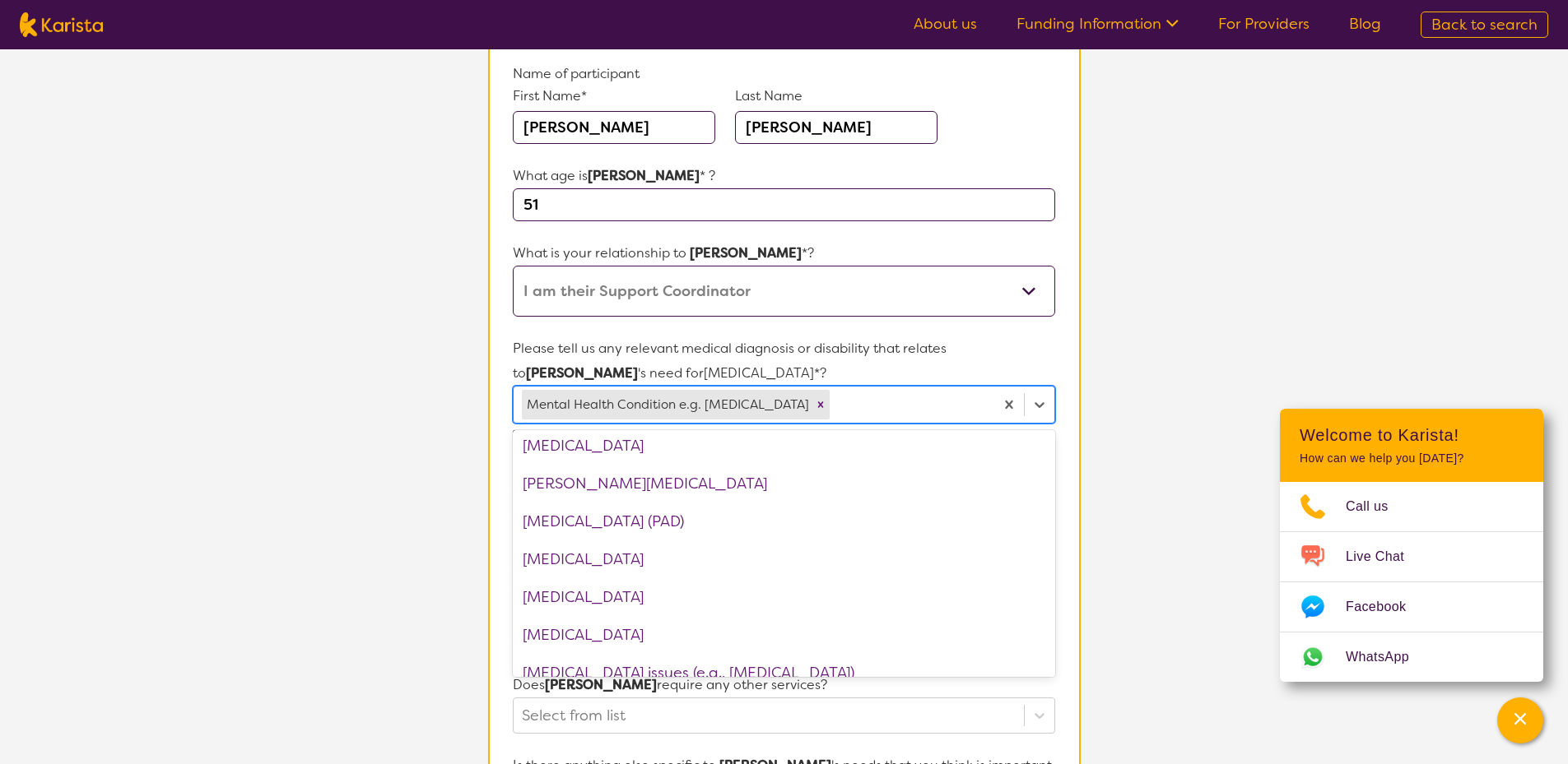
scroll to position [2222, 0]
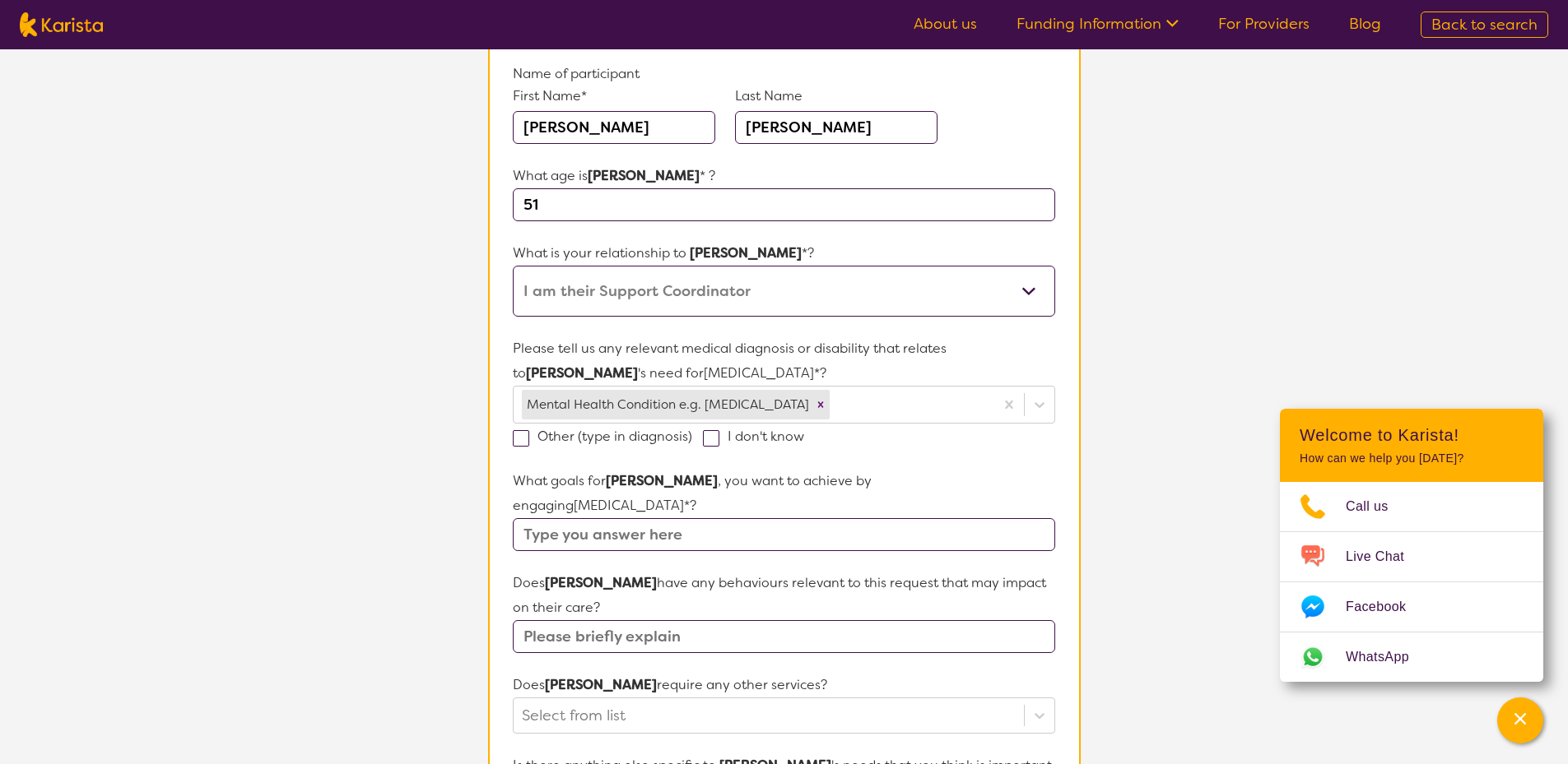
click at [465, 495] on section "L About You 2 Participant Details 3 Confirmation Participant Details & Service …" at bounding box center [784, 606] width 1568 height 1477
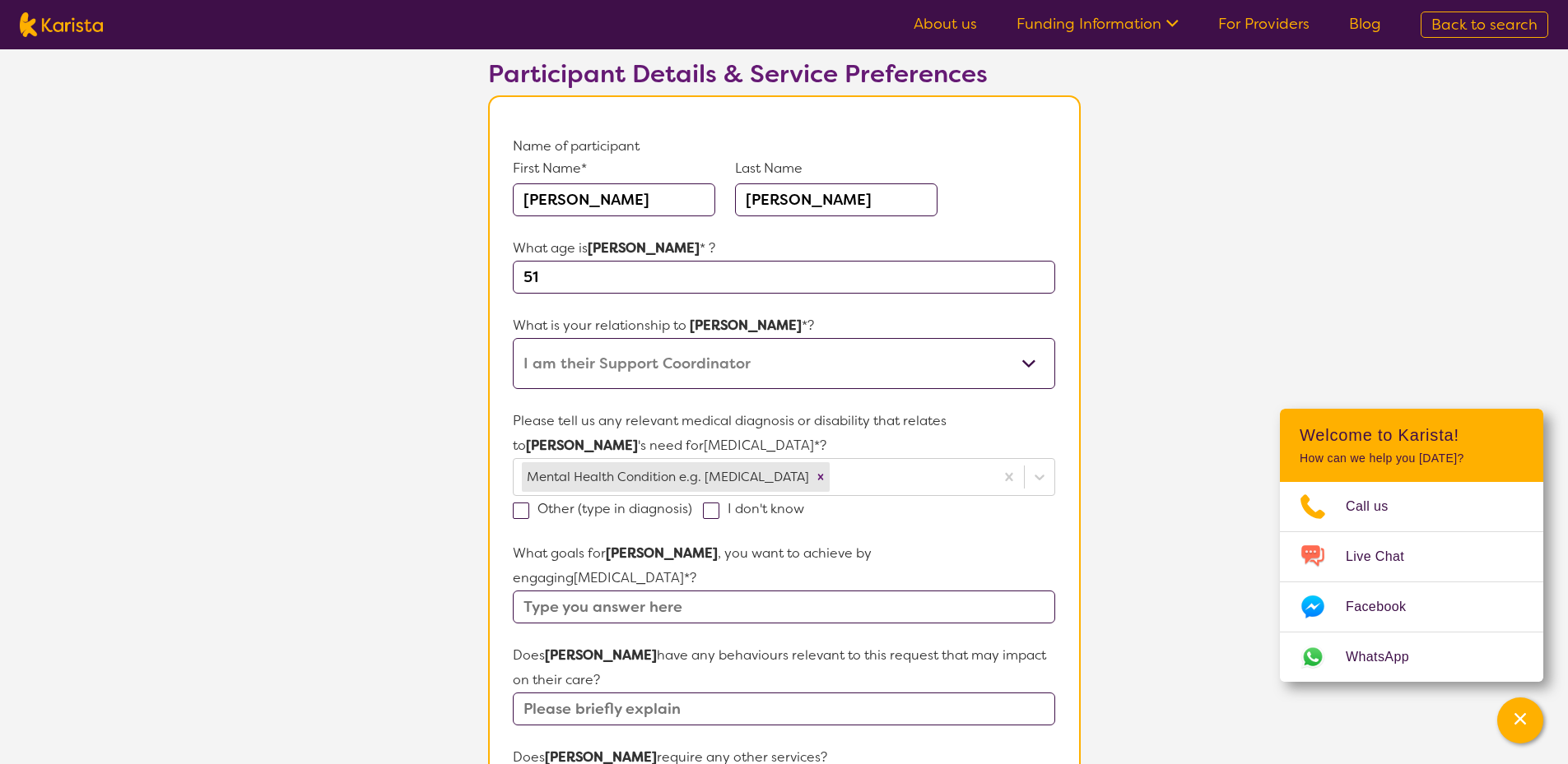
scroll to position [191, 0]
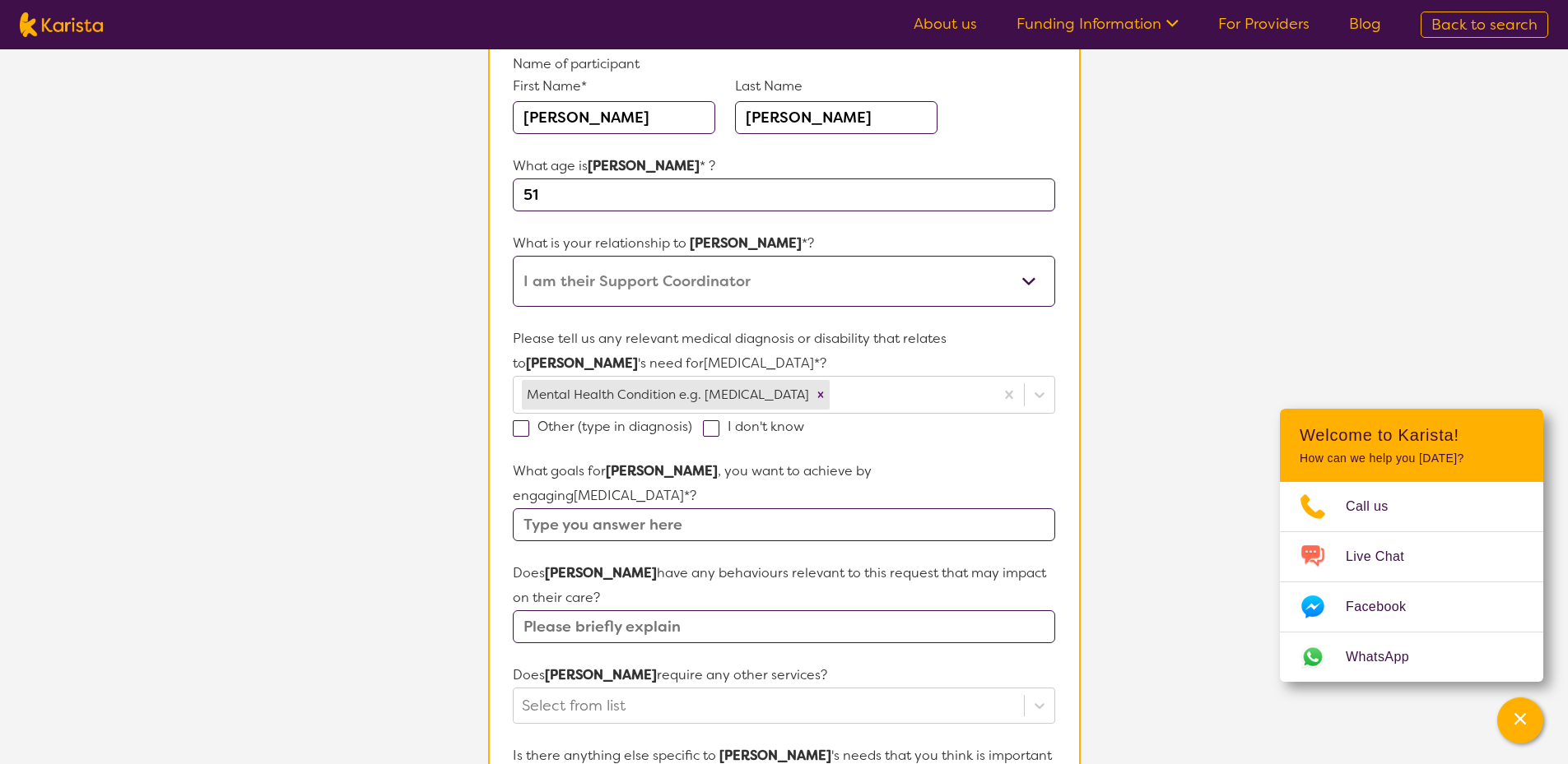
click at [687, 610] on input "text" at bounding box center [783, 626] width 541 height 33
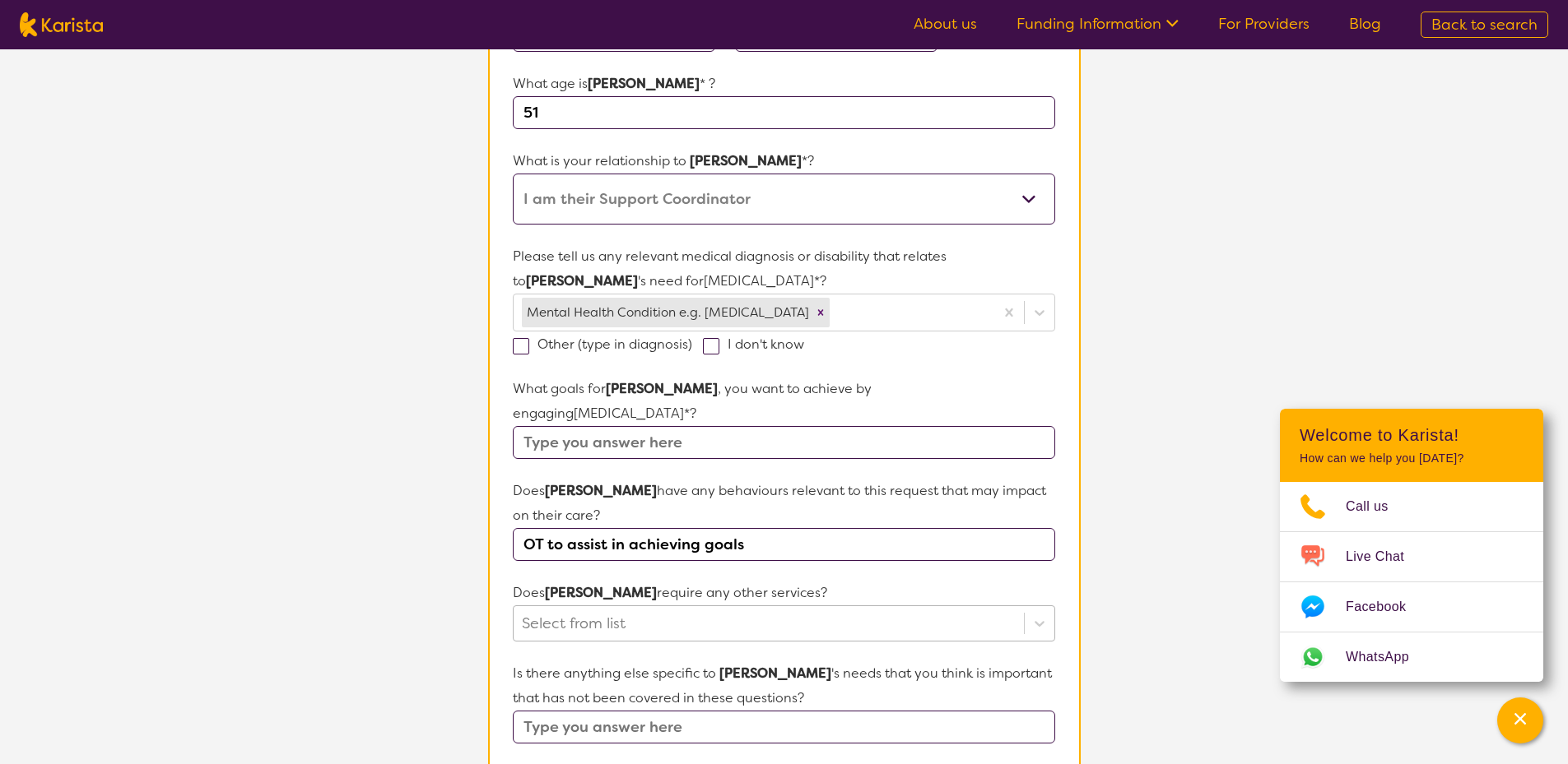
type input "OT to assist in achieving goals"
click at [710, 606] on div "Select from list" at bounding box center [783, 623] width 541 height 36
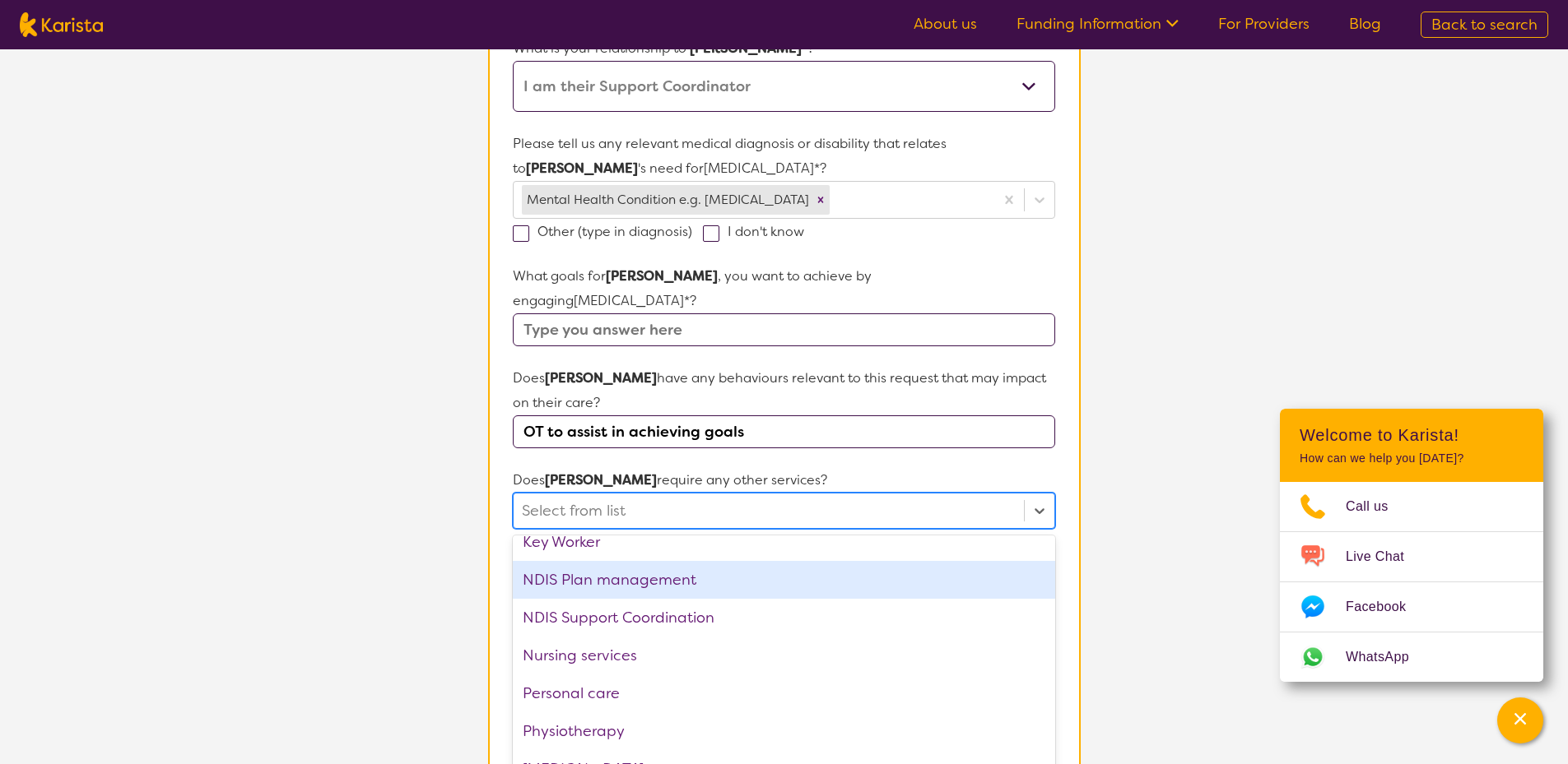
scroll to position [411, 0]
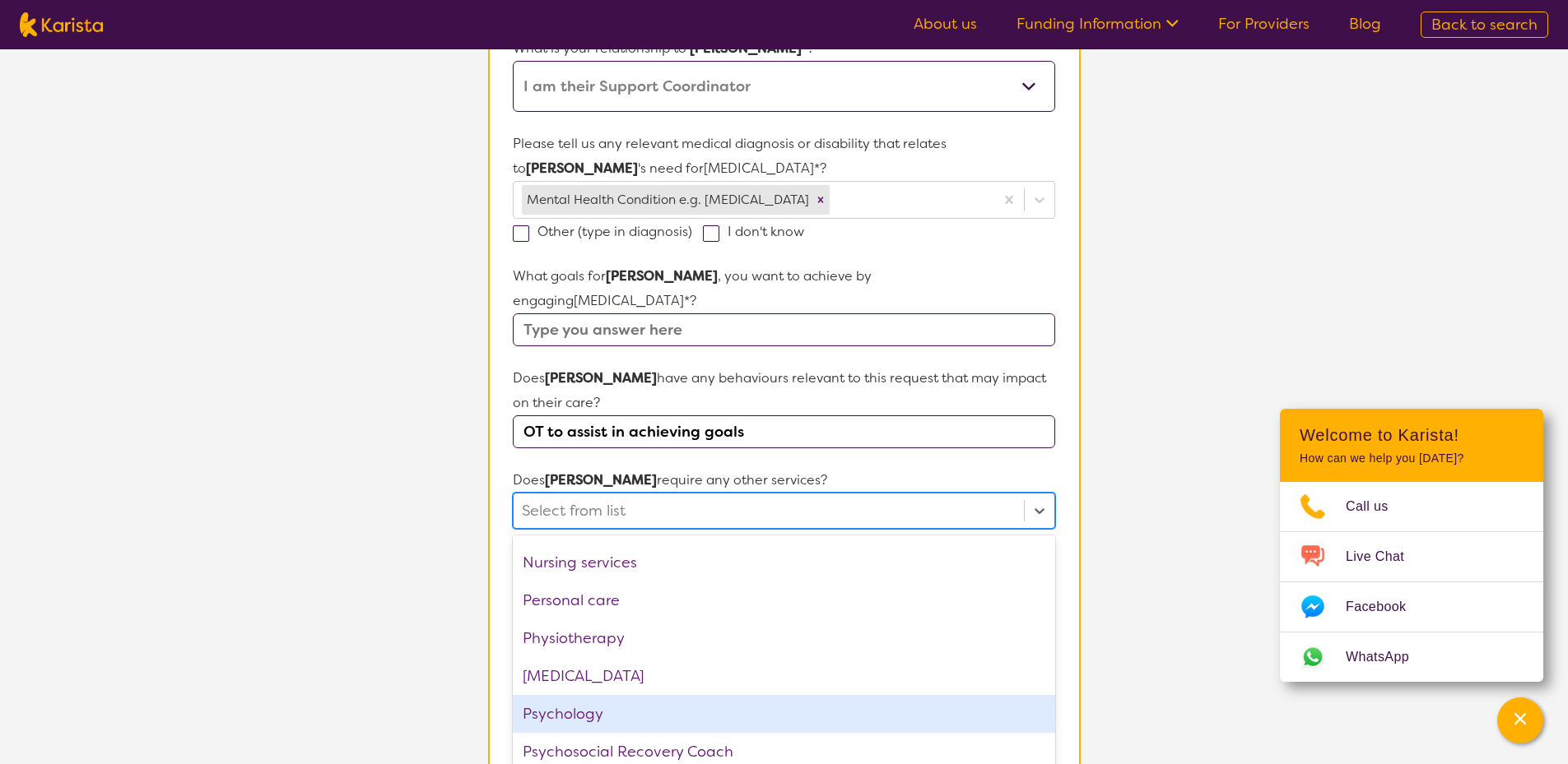
click at [663, 695] on div "Psychology" at bounding box center [783, 714] width 541 height 37
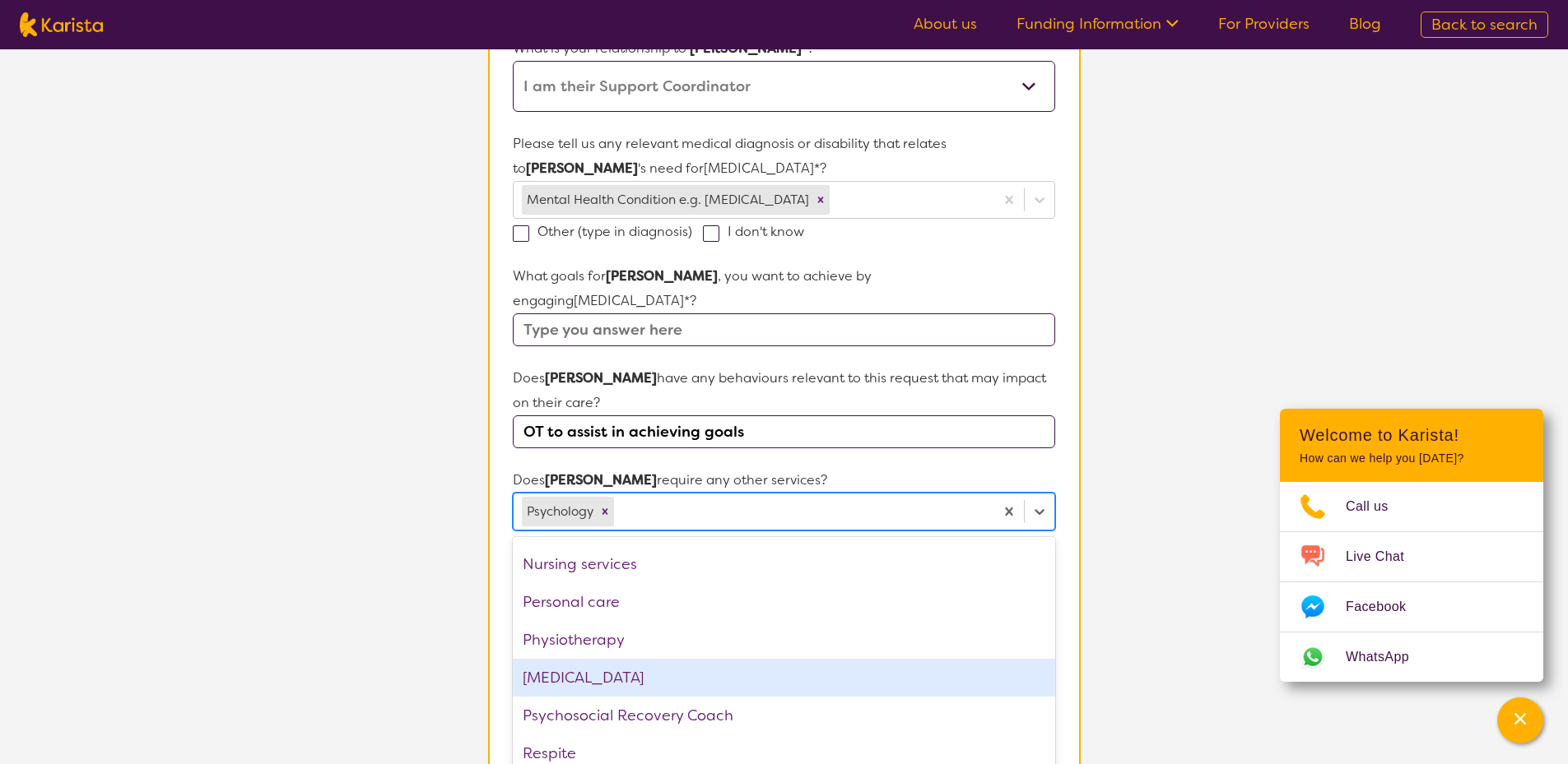
click at [314, 544] on section "L About You 2 Participant Details 3 Confirmation Participant Details & Service …" at bounding box center [784, 403] width 1568 height 1479
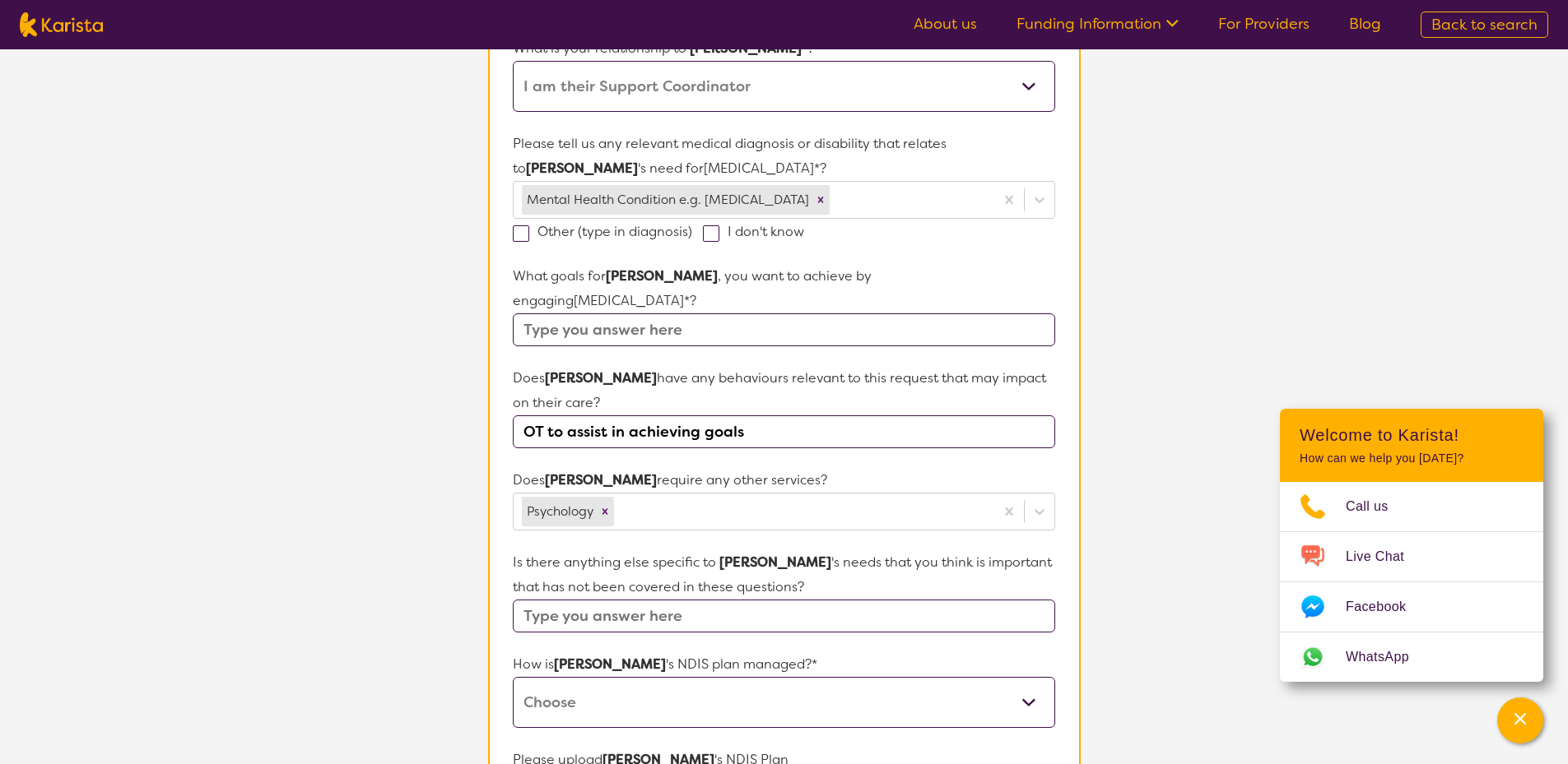
click at [609, 599] on input "text" at bounding box center [783, 615] width 541 height 33
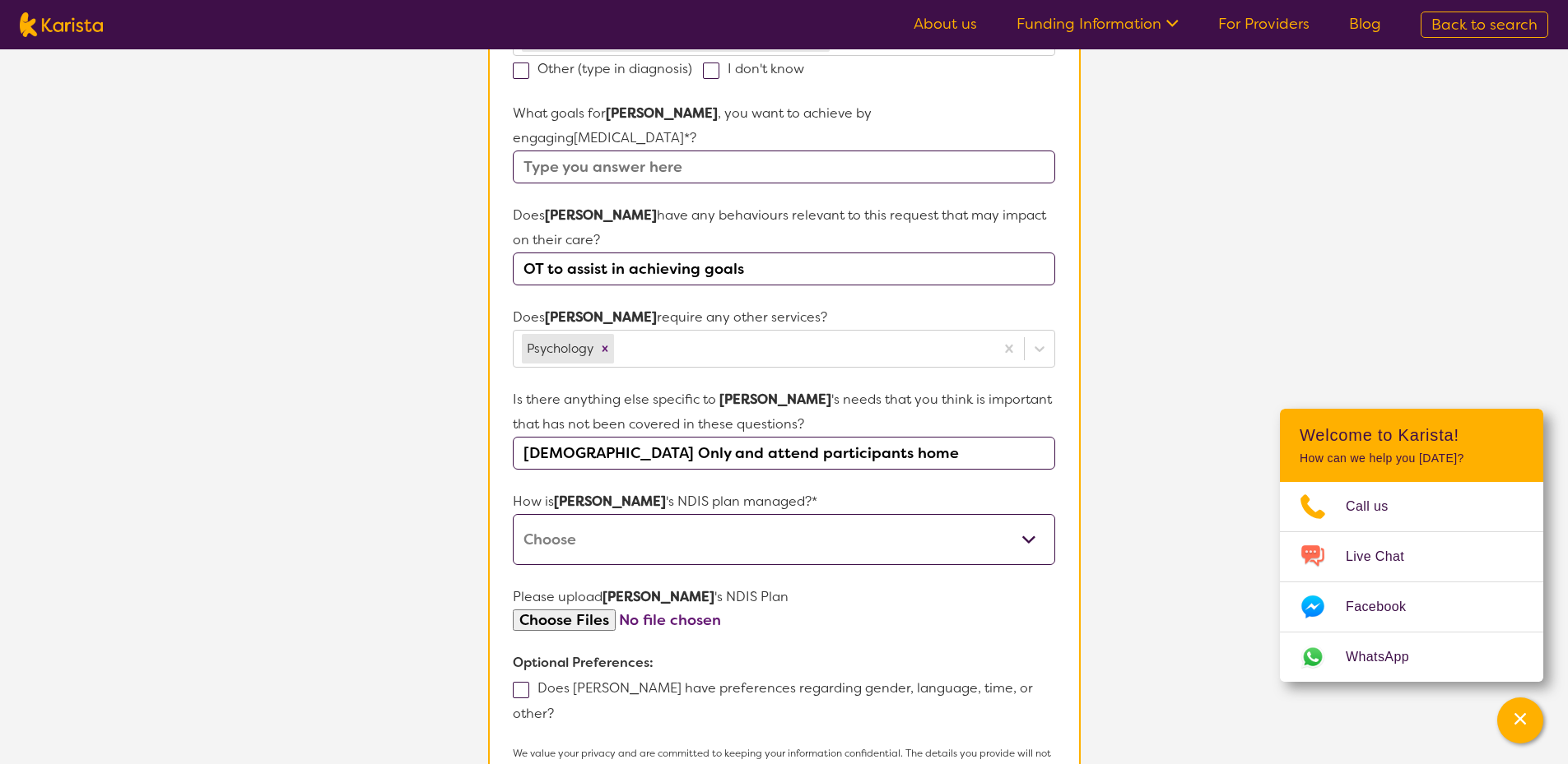
scroll to position [550, 0]
type input "[DEMOGRAPHIC_DATA] Only and attend participants home"
click at [760, 513] on select "Self-managed NDIS plan Managed by a registered plan management provider (not th…" at bounding box center [783, 538] width 541 height 51
select select "Agency Managed"
click at [513, 513] on select "Self-managed NDIS plan Managed by a registered plan management provider (not th…" at bounding box center [783, 538] width 541 height 51
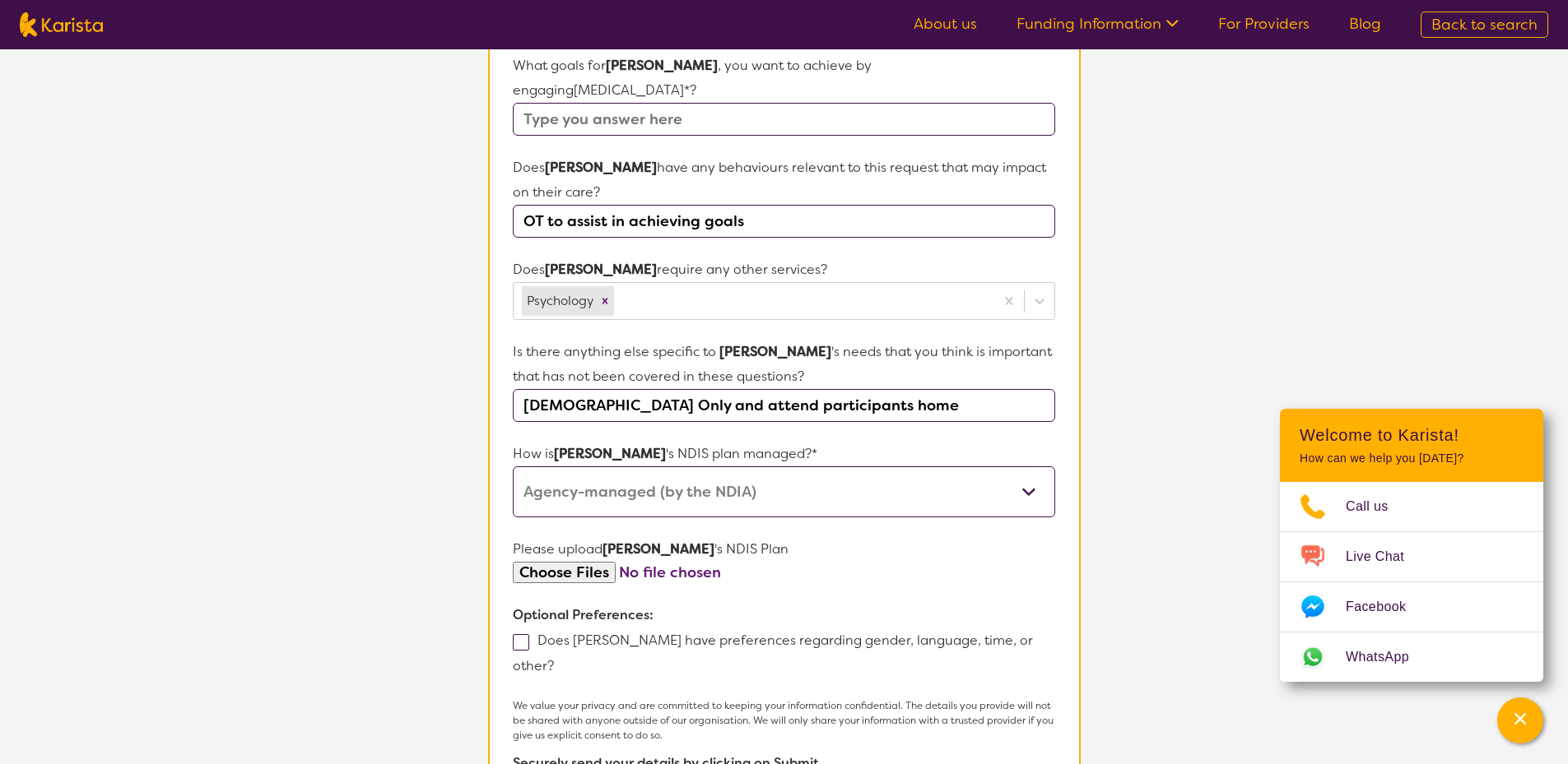
scroll to position [633, 0]
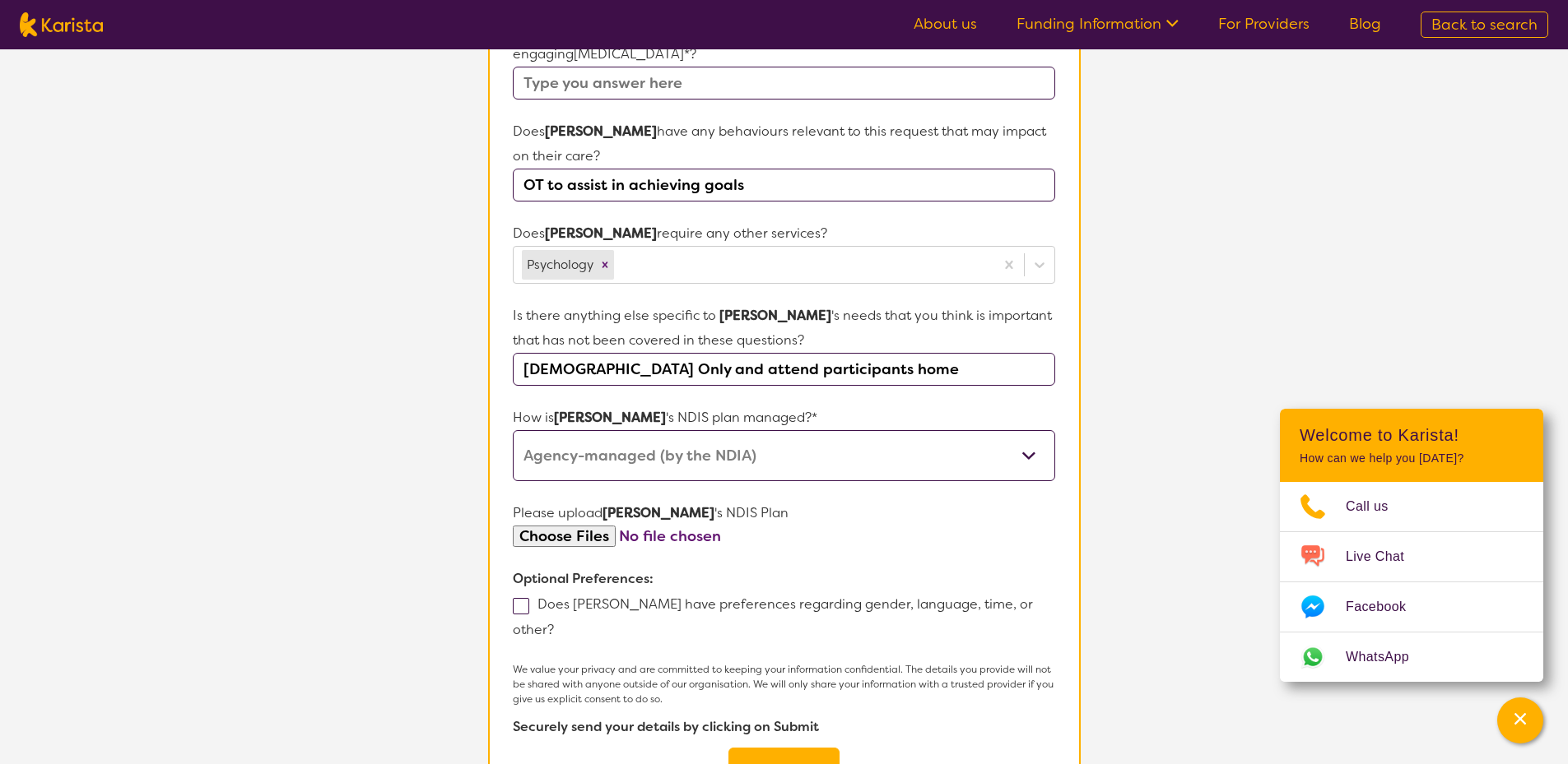
click at [519, 598] on span at bounding box center [521, 606] width 17 height 17
click at [554, 624] on input "Does [PERSON_NAME] have preferences regarding gender, language, time, or other?" at bounding box center [559, 629] width 11 height 11
checkbox input "true"
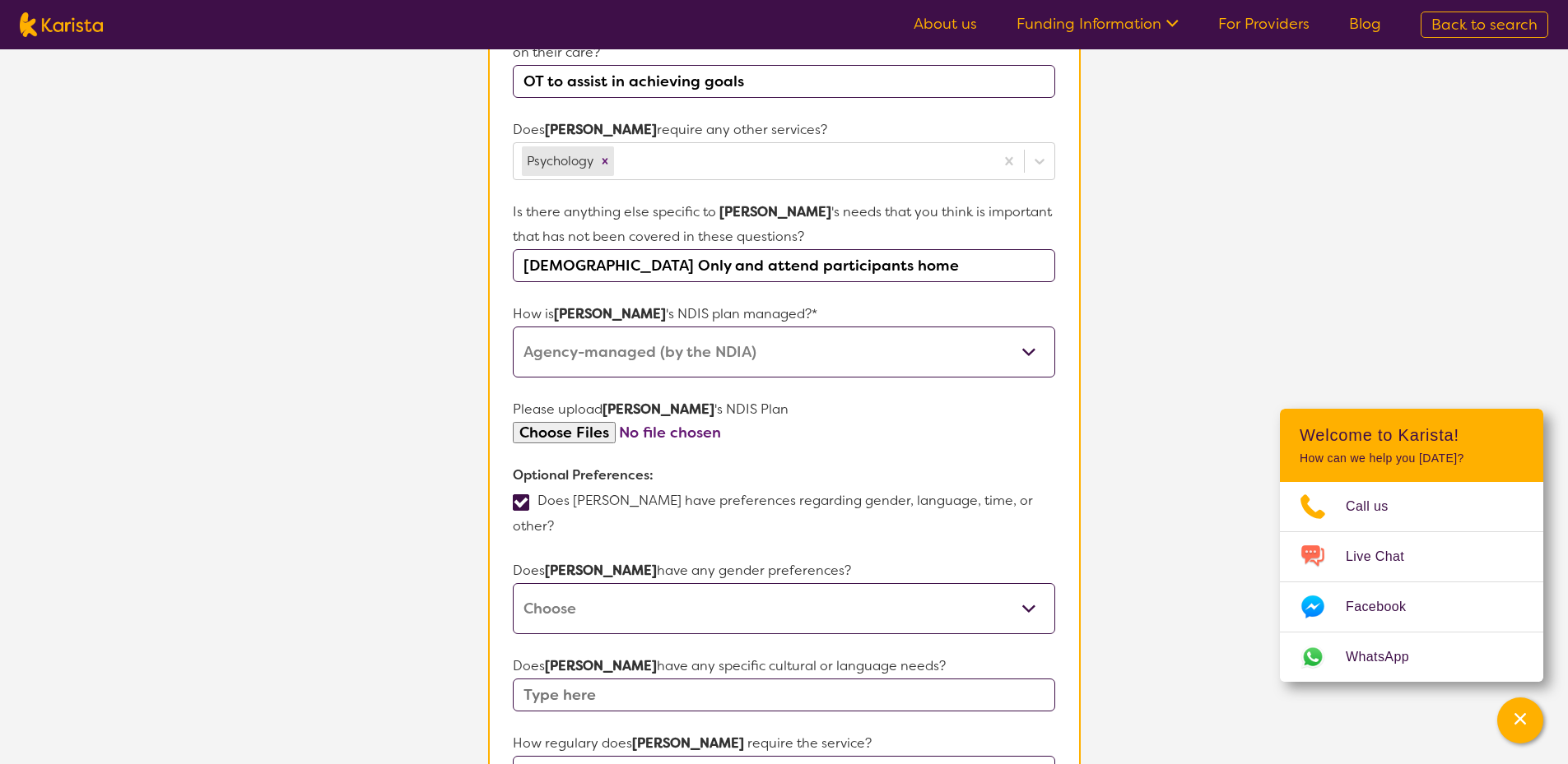
scroll to position [879, 0]
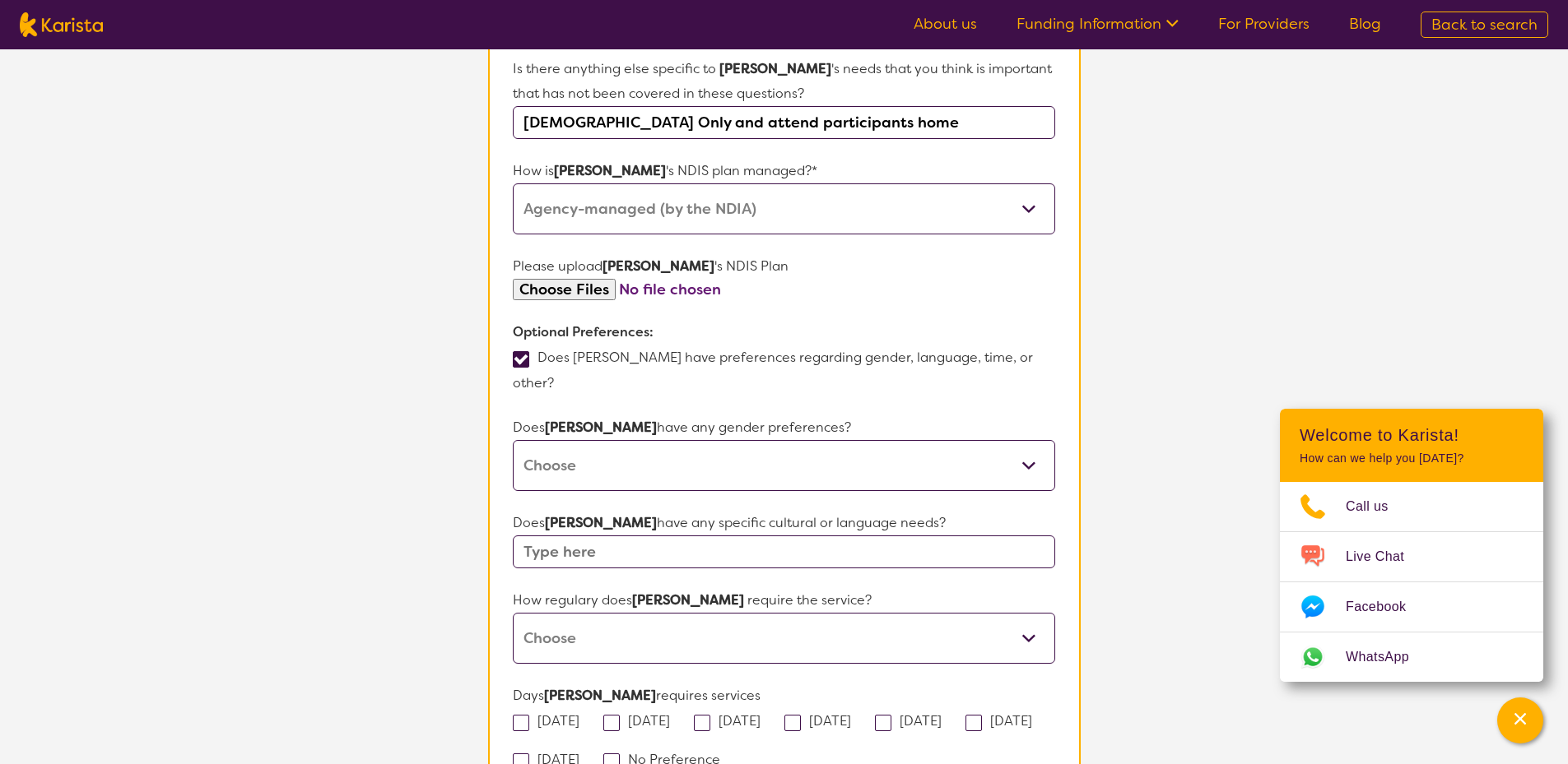
click at [670, 441] on select "[DEMOGRAPHIC_DATA] [DEMOGRAPHIC_DATA] Other No Preference" at bounding box center [783, 466] width 541 height 51
select select "[DEMOGRAPHIC_DATA]"
click at [513, 441] on select "[DEMOGRAPHIC_DATA] [DEMOGRAPHIC_DATA] Other No Preference" at bounding box center [783, 466] width 541 height 51
click at [740, 535] on input "text" at bounding box center [783, 551] width 541 height 33
type input "Arabic"
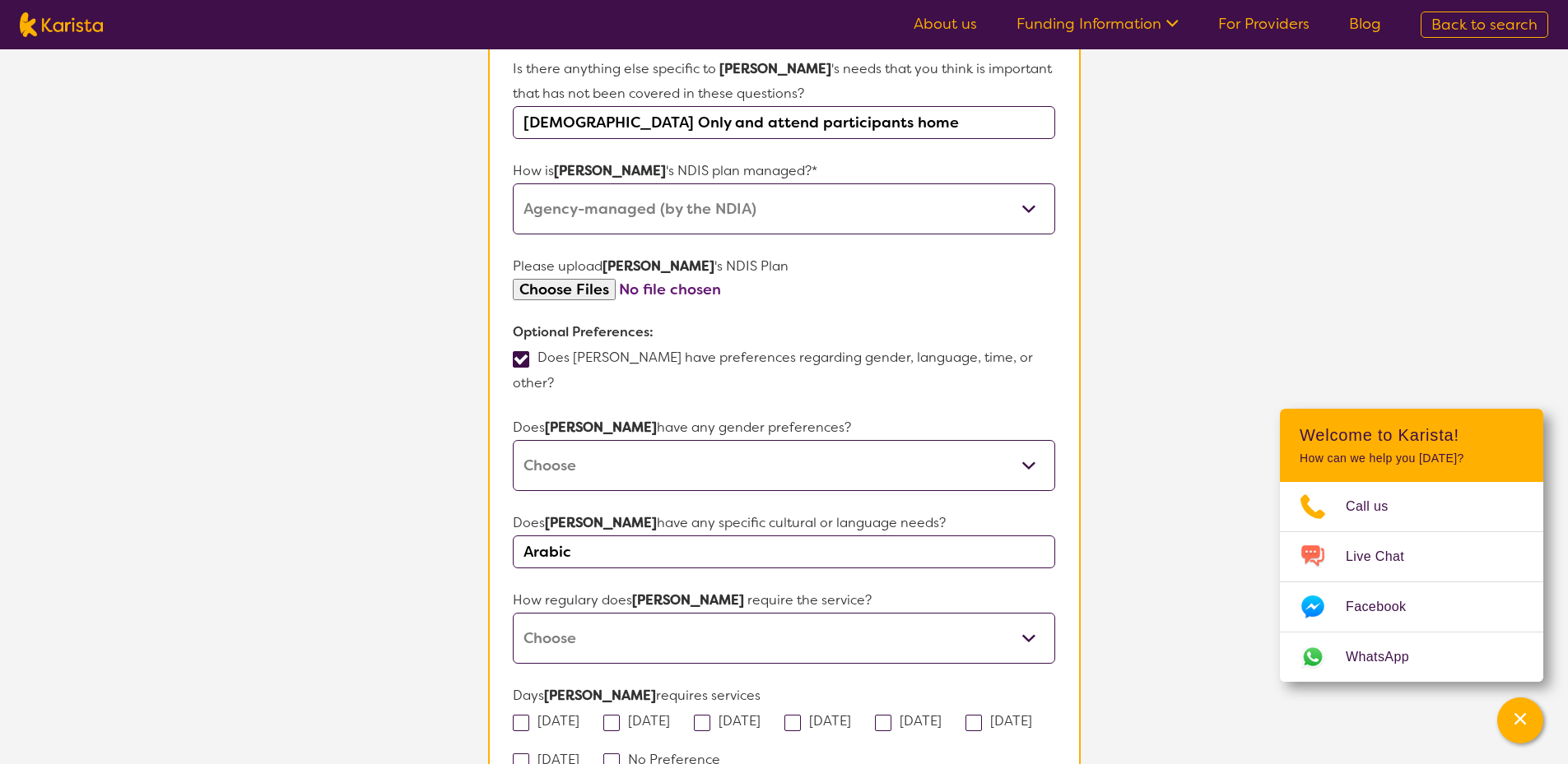
click at [811, 613] on select "Daily Twice a week Weekly Every fortnight Monthly Other" at bounding box center [783, 639] width 541 height 51
select select "Monthly"
click at [513, 613] on select "Daily Twice a week Weekly Every fortnight Monthly Other" at bounding box center [783, 639] width 541 height 51
click at [449, 583] on section "L About You 2 Participant Details 3 Confirmation Participant Details & Service …" at bounding box center [784, 172] width 1568 height 2003
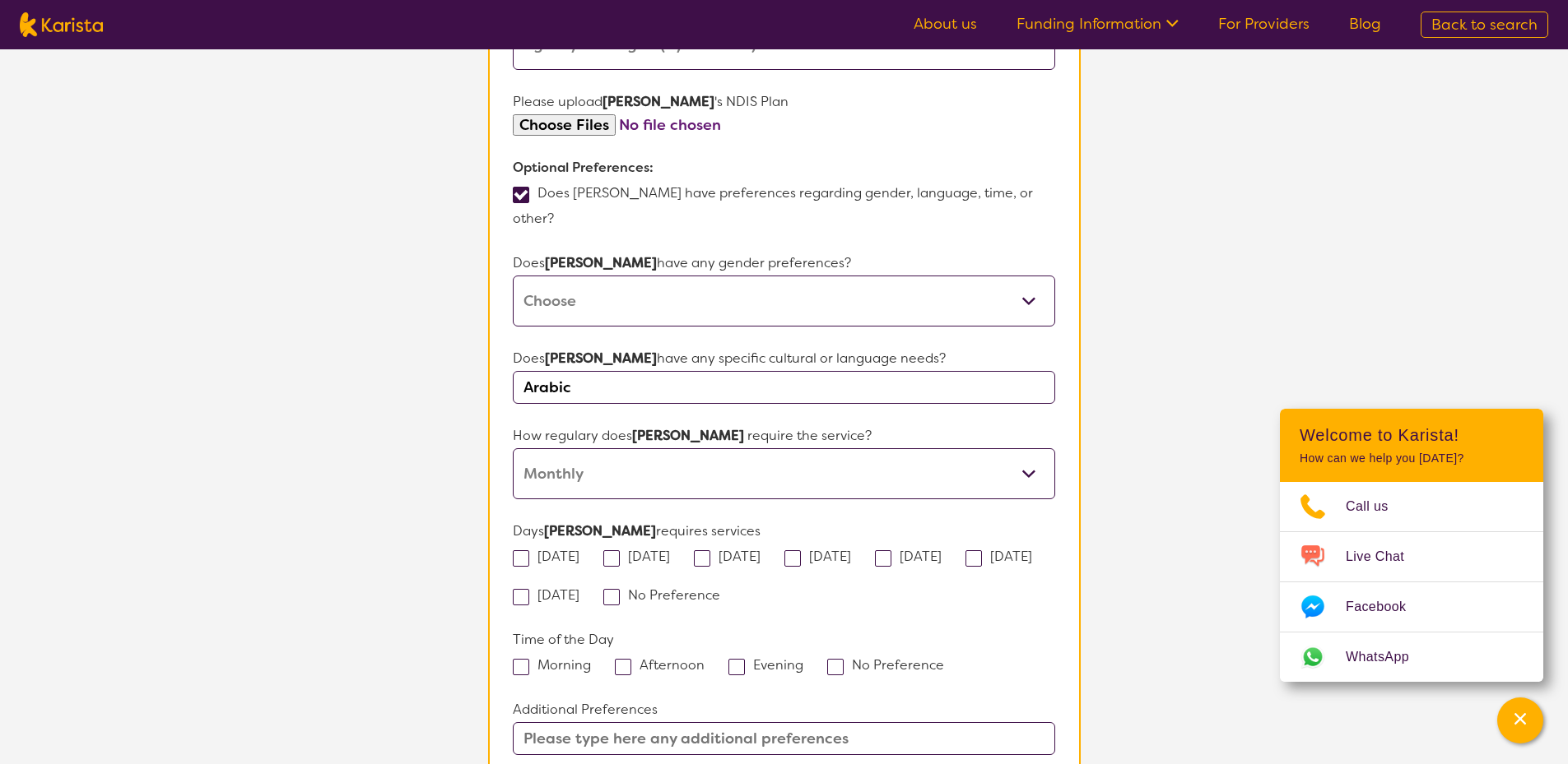
scroll to position [1127, 0]
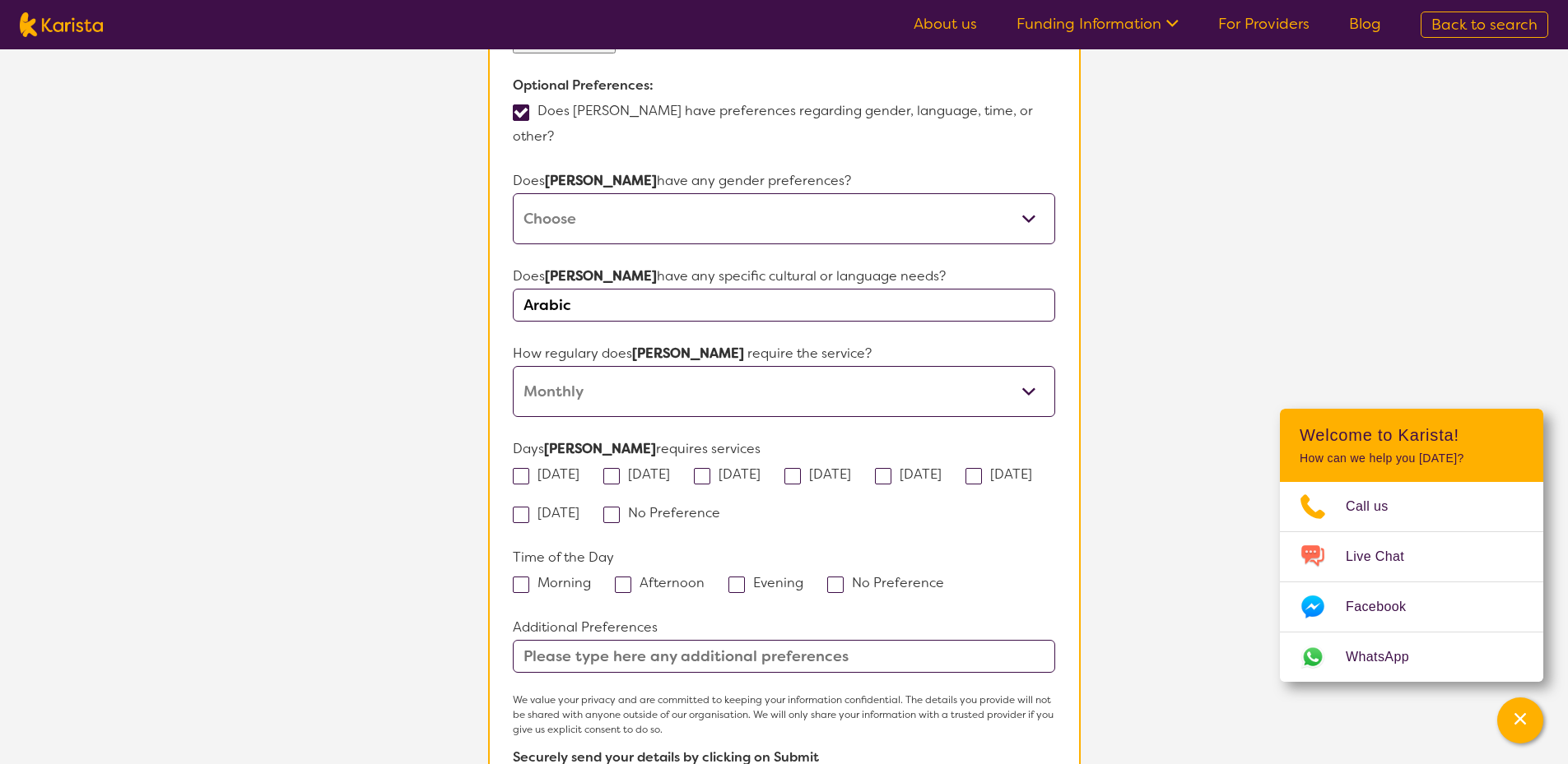
click at [625, 577] on span at bounding box center [623, 585] width 17 height 17
click at [704, 577] on input "Afternoon" at bounding box center [709, 582] width 11 height 11
checkbox input "true"
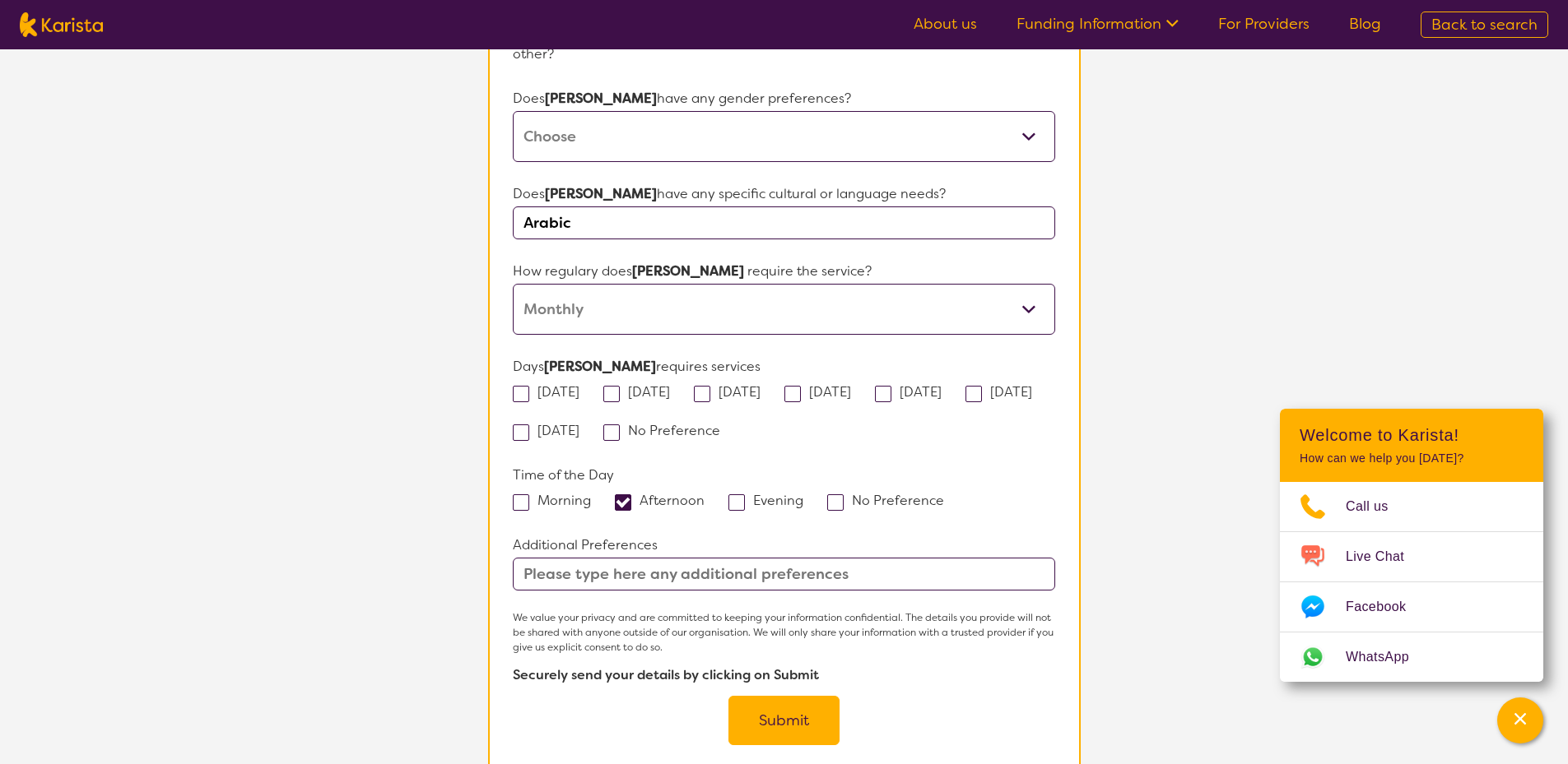
click at [799, 696] on button "Submit" at bounding box center [784, 721] width 111 height 49
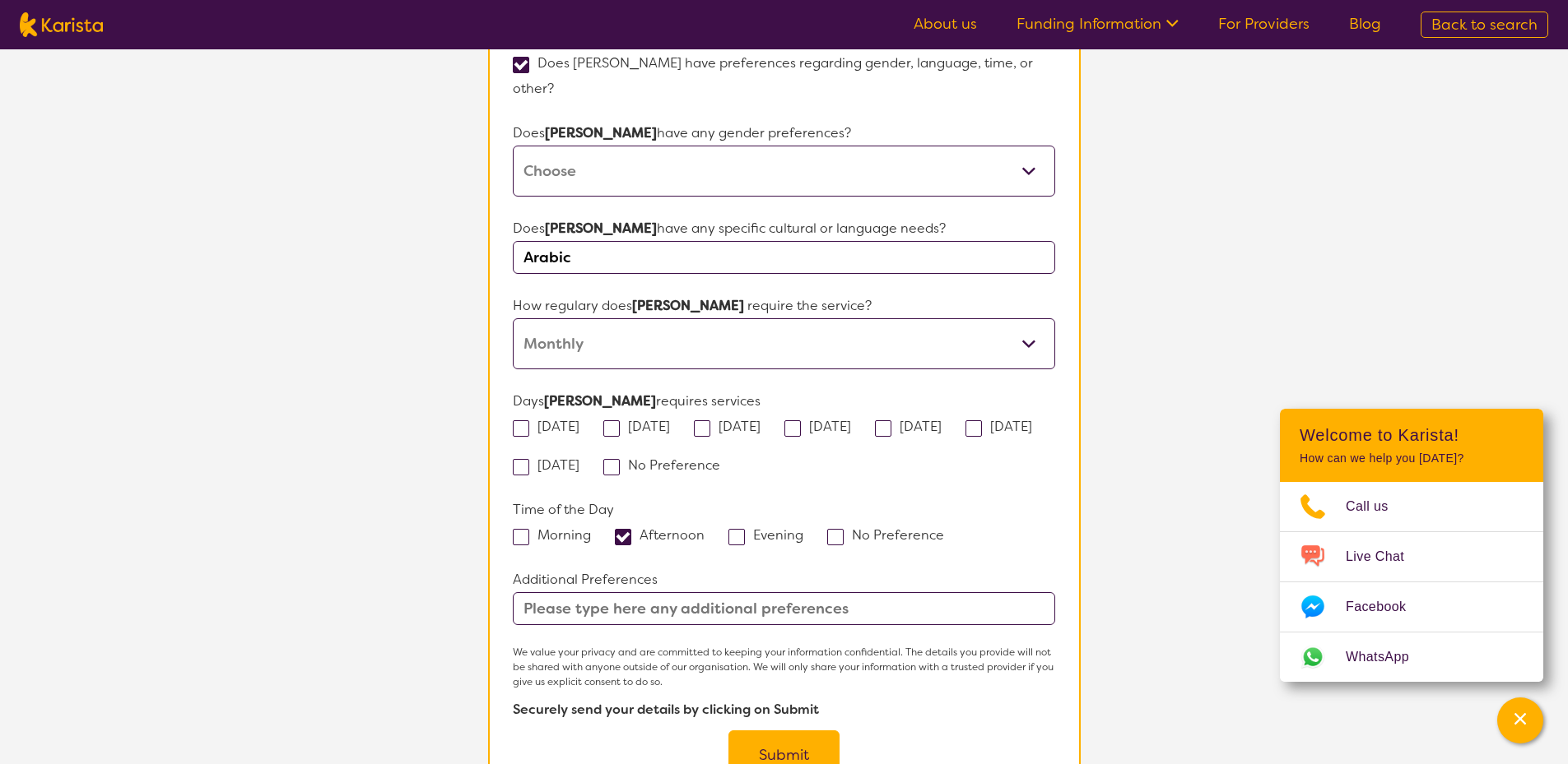
scroll to position [309, 0]
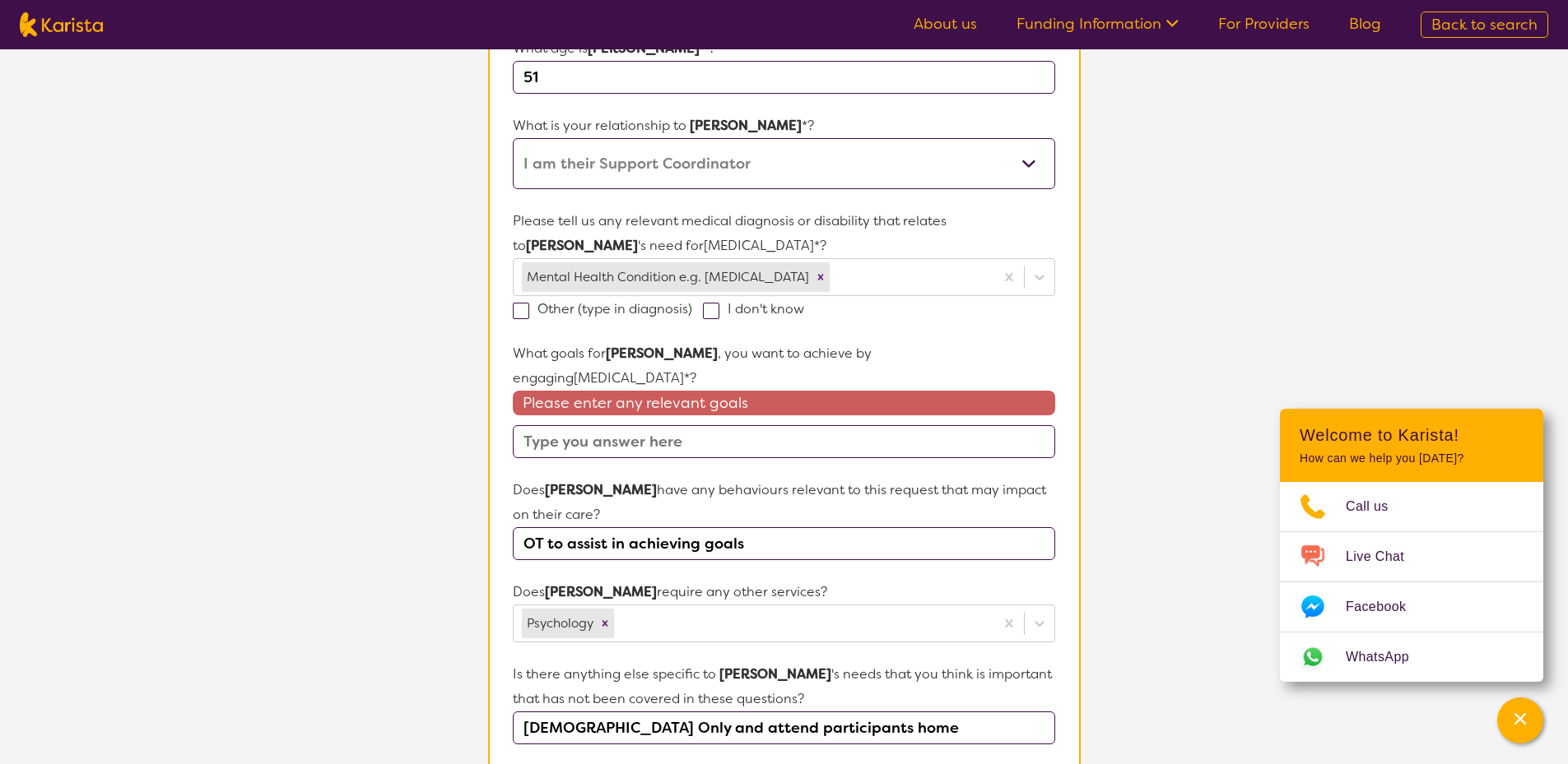
click at [811, 426] on input "text" at bounding box center [783, 442] width 541 height 33
drag, startPoint x: 743, startPoint y: 530, endPoint x: 508, endPoint y: 530, distance: 235.0
paste input "OT to assist in achieving goals"
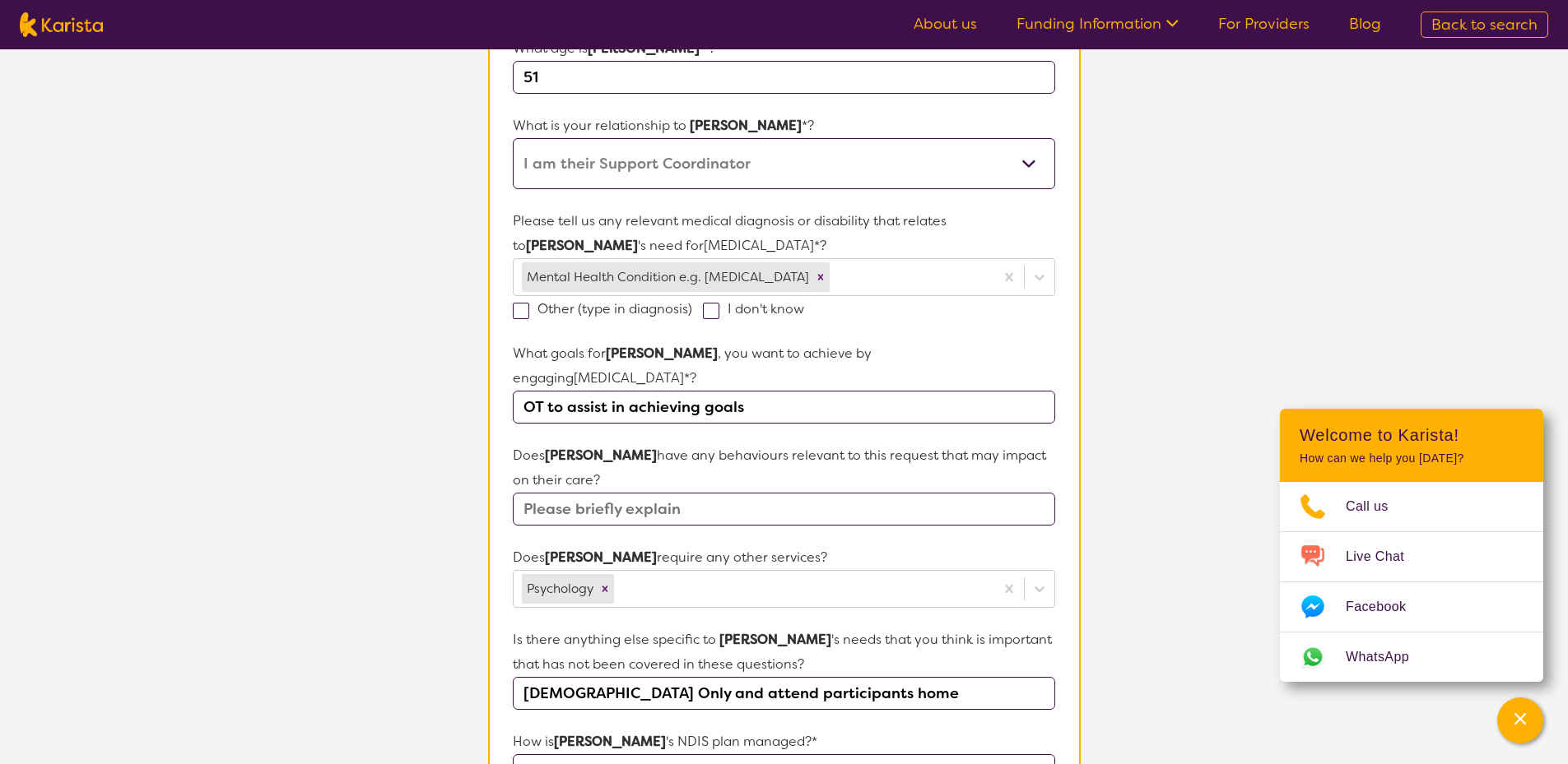
type input "OT to assist in achieving goals"
click at [595, 493] on input "text" at bounding box center [783, 509] width 541 height 33
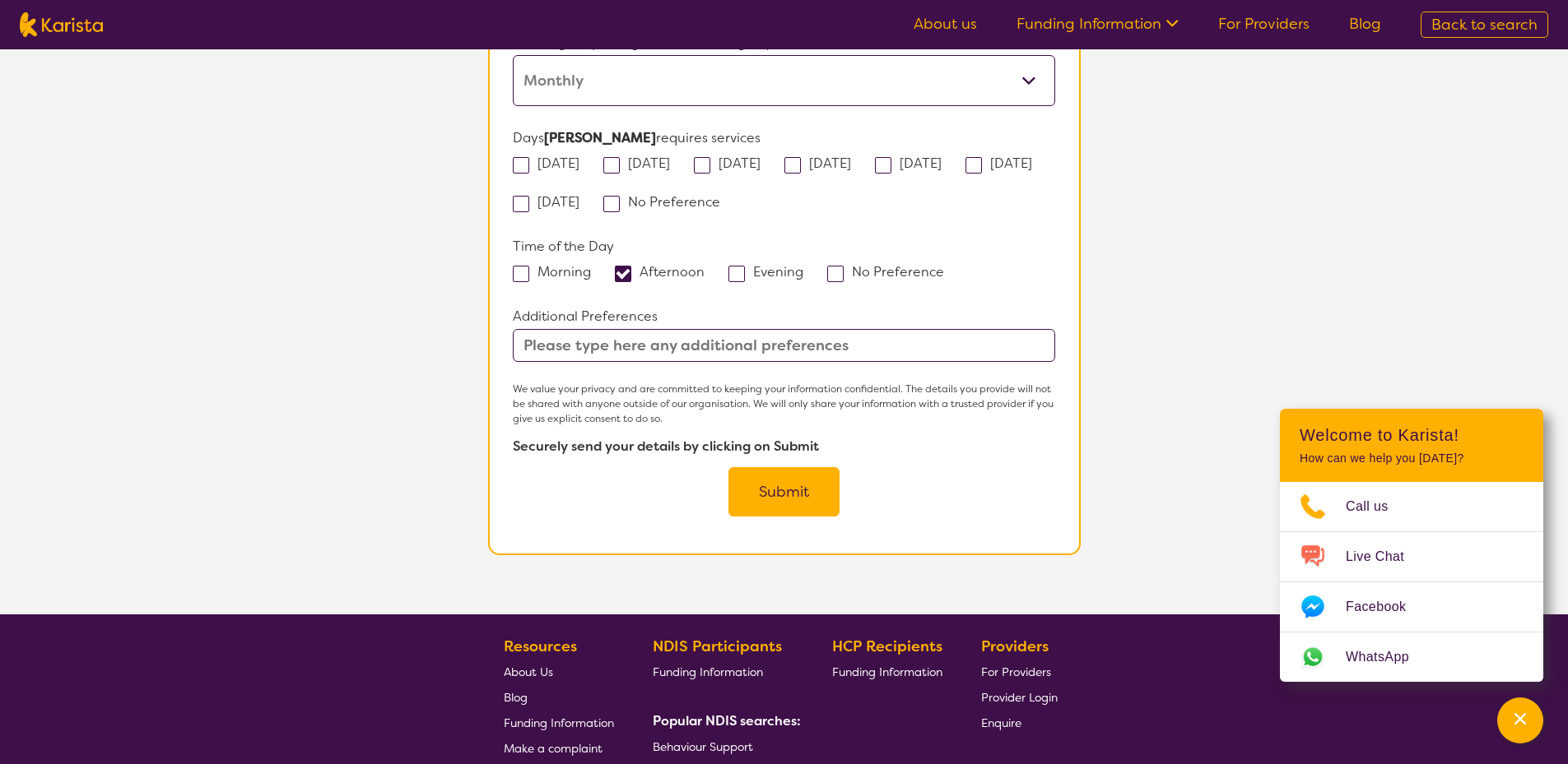
scroll to position [1625, 0]
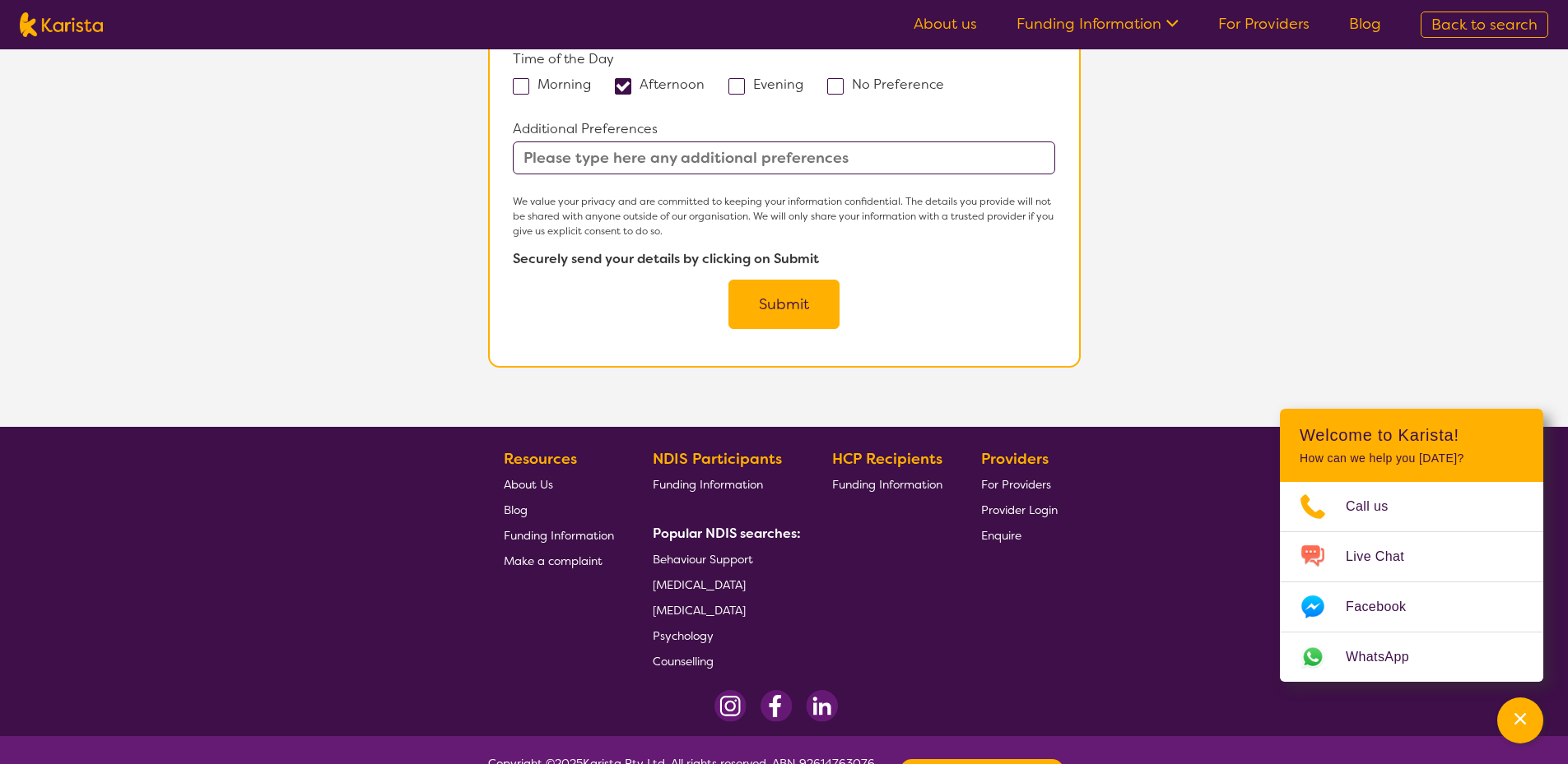
type input "No"
click at [787, 280] on button "Submit" at bounding box center [784, 305] width 111 height 49
